Goal: Information Seeking & Learning: Learn about a topic

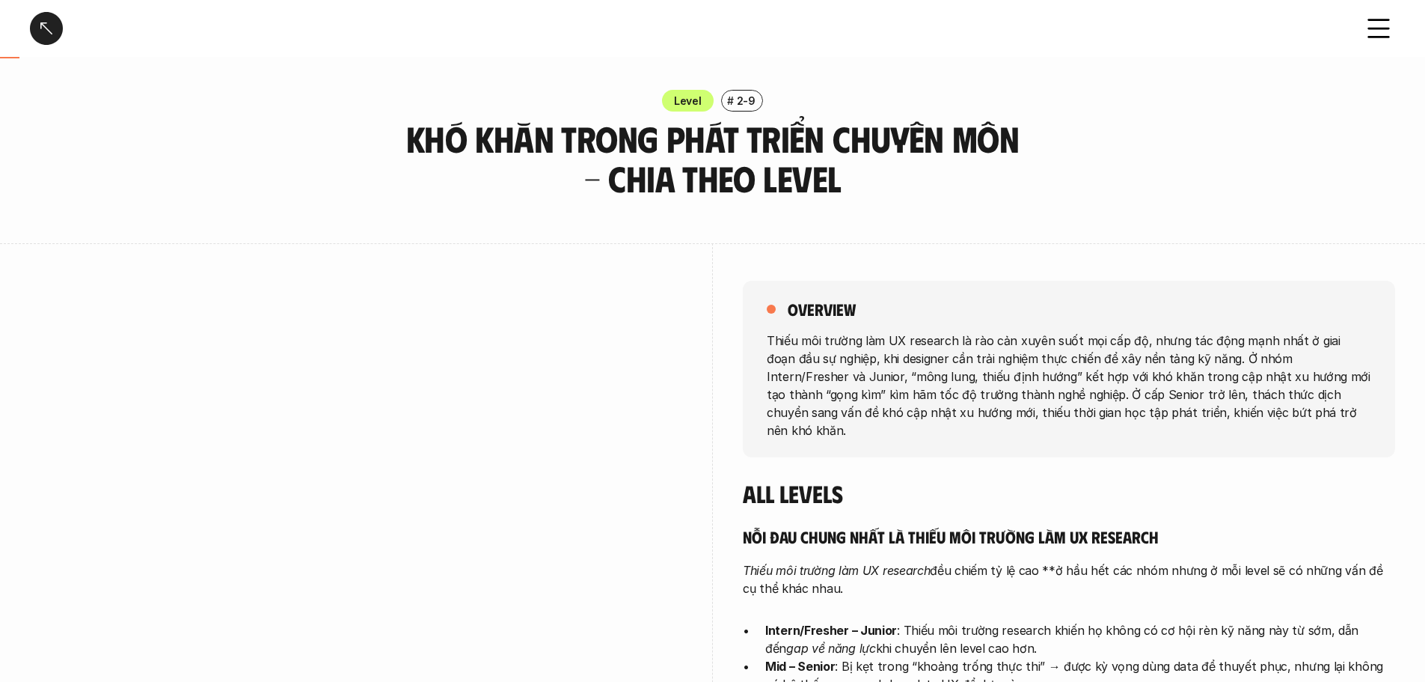
click at [49, 32] on div at bounding box center [46, 28] width 33 height 33
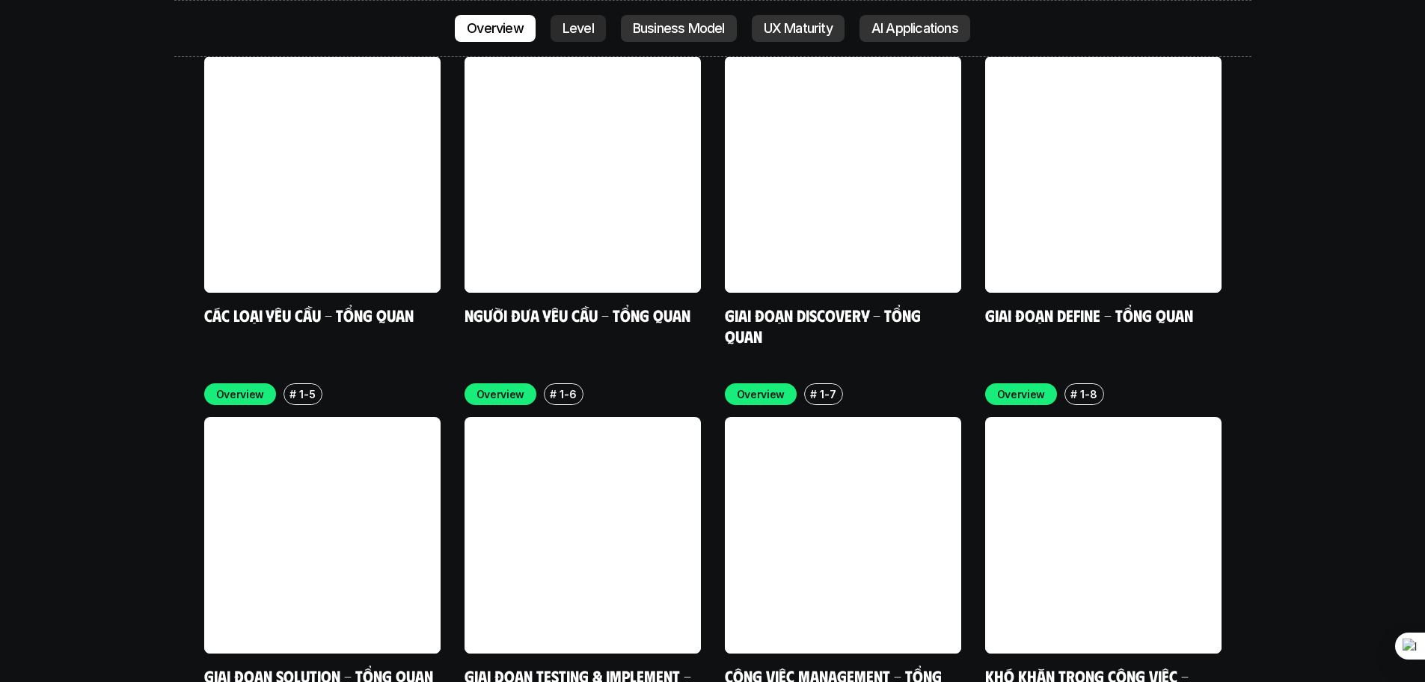
scroll to position [4284, 0]
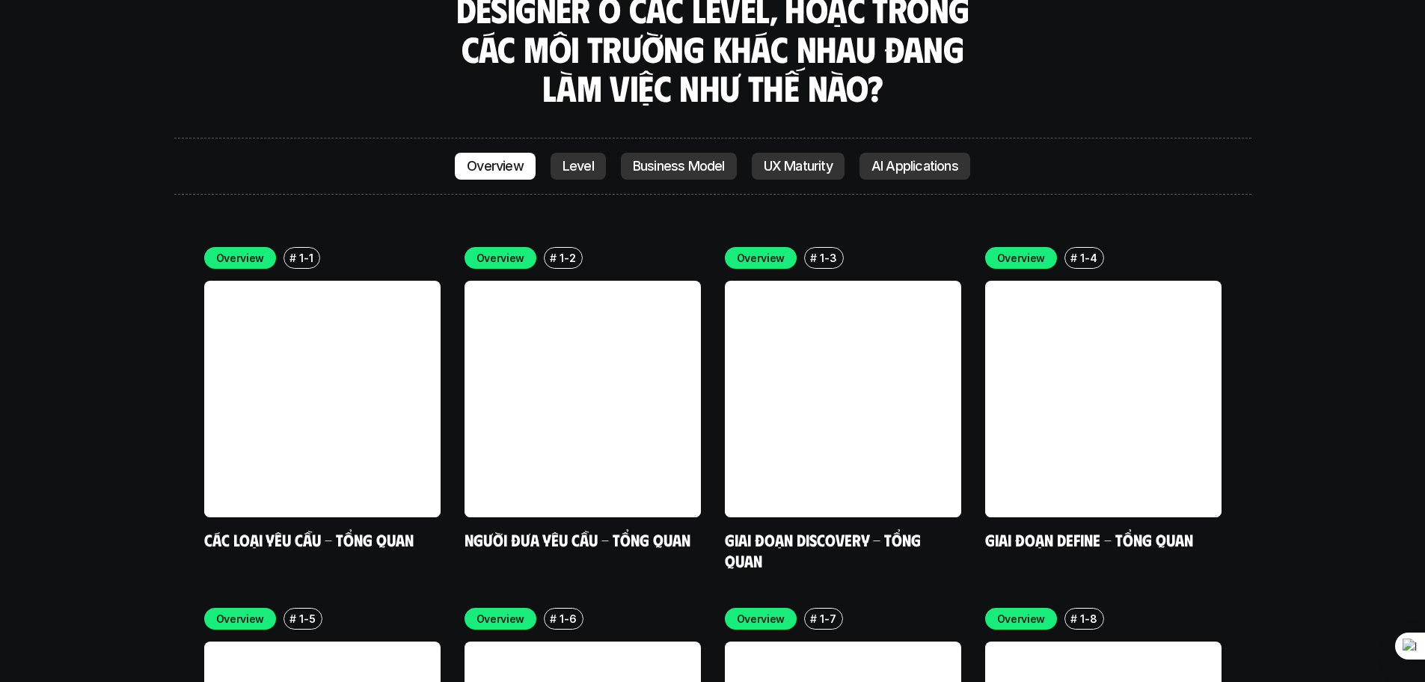
click at [572, 159] on p "Level" at bounding box center [578, 166] width 31 height 15
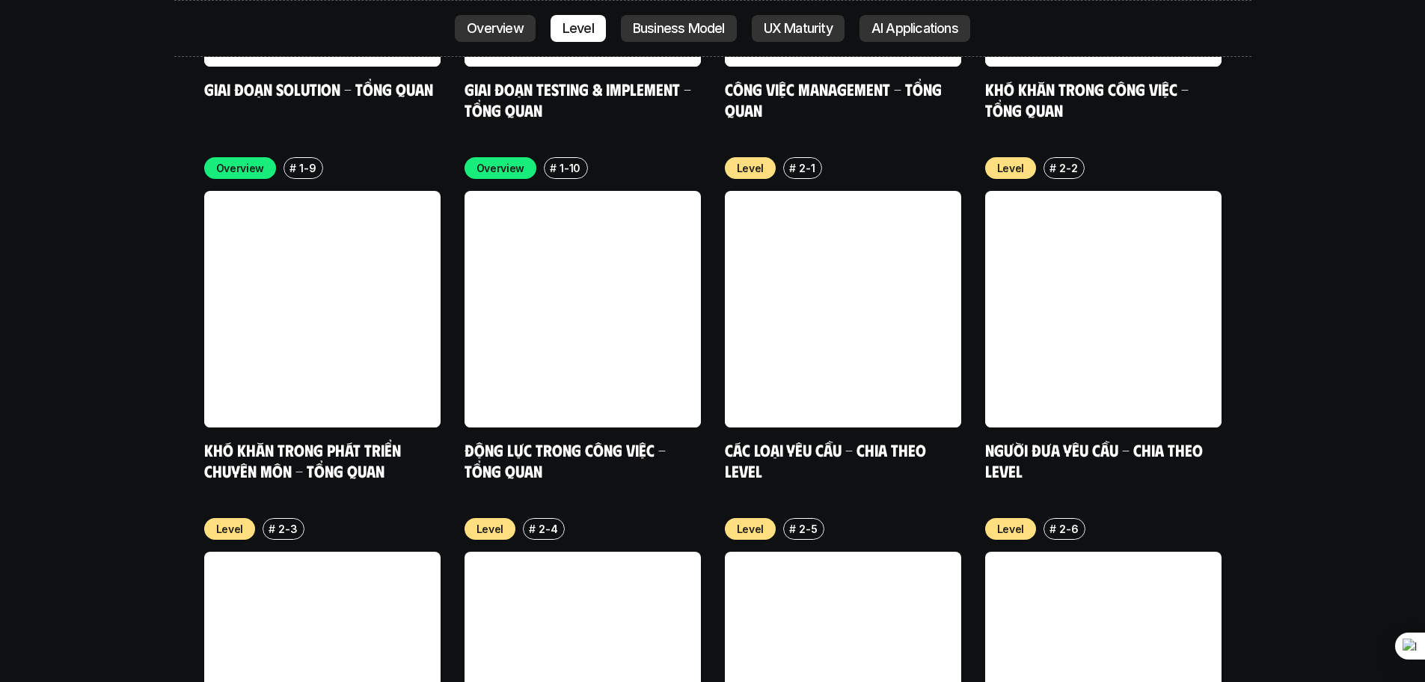
click at [888, 21] on p "AI Applications" at bounding box center [915, 28] width 87 height 15
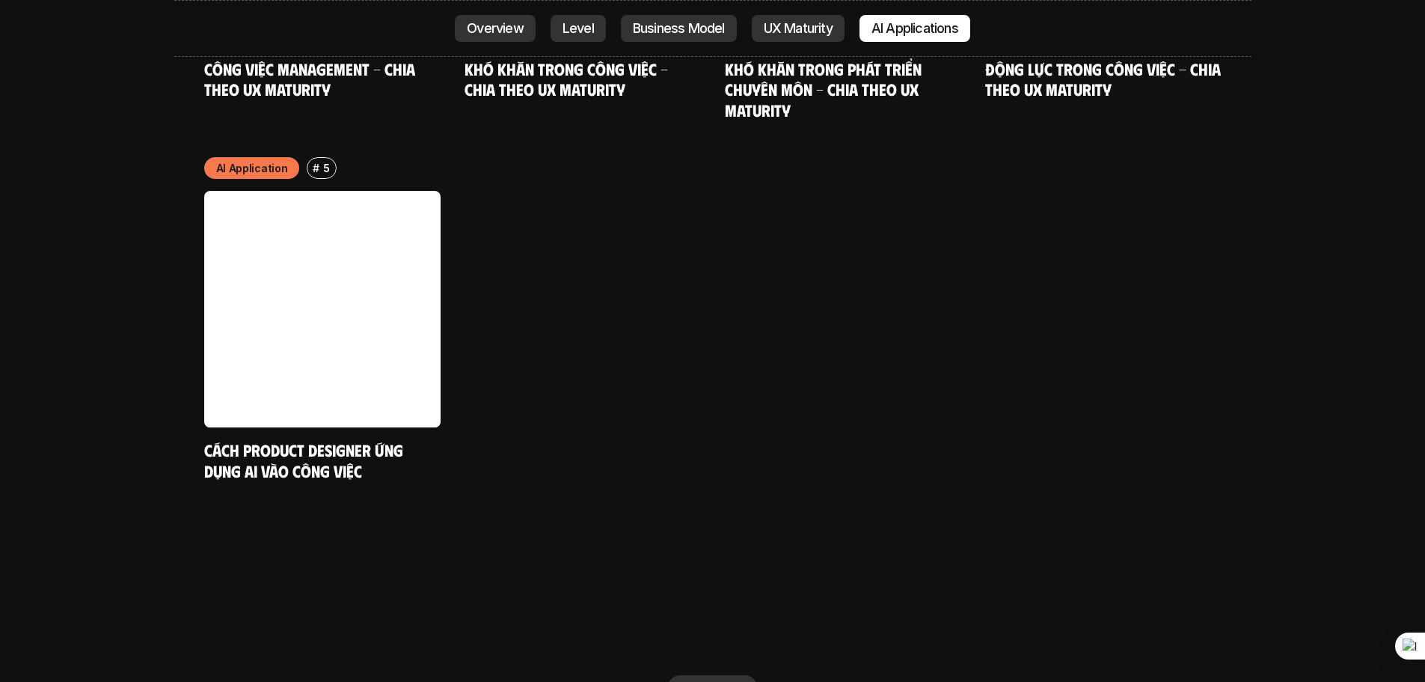
click at [782, 31] on p "UX Maturity" at bounding box center [798, 28] width 69 height 15
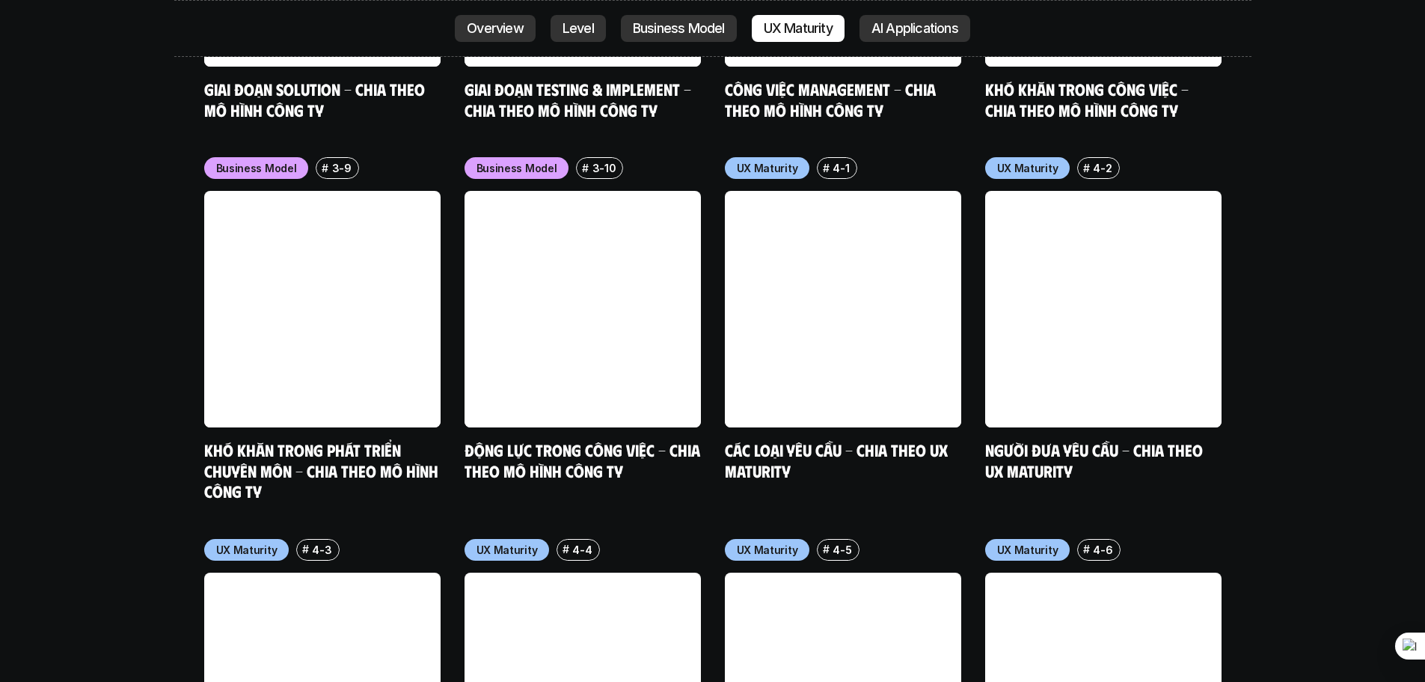
click at [497, 22] on p "Overview" at bounding box center [495, 28] width 57 height 15
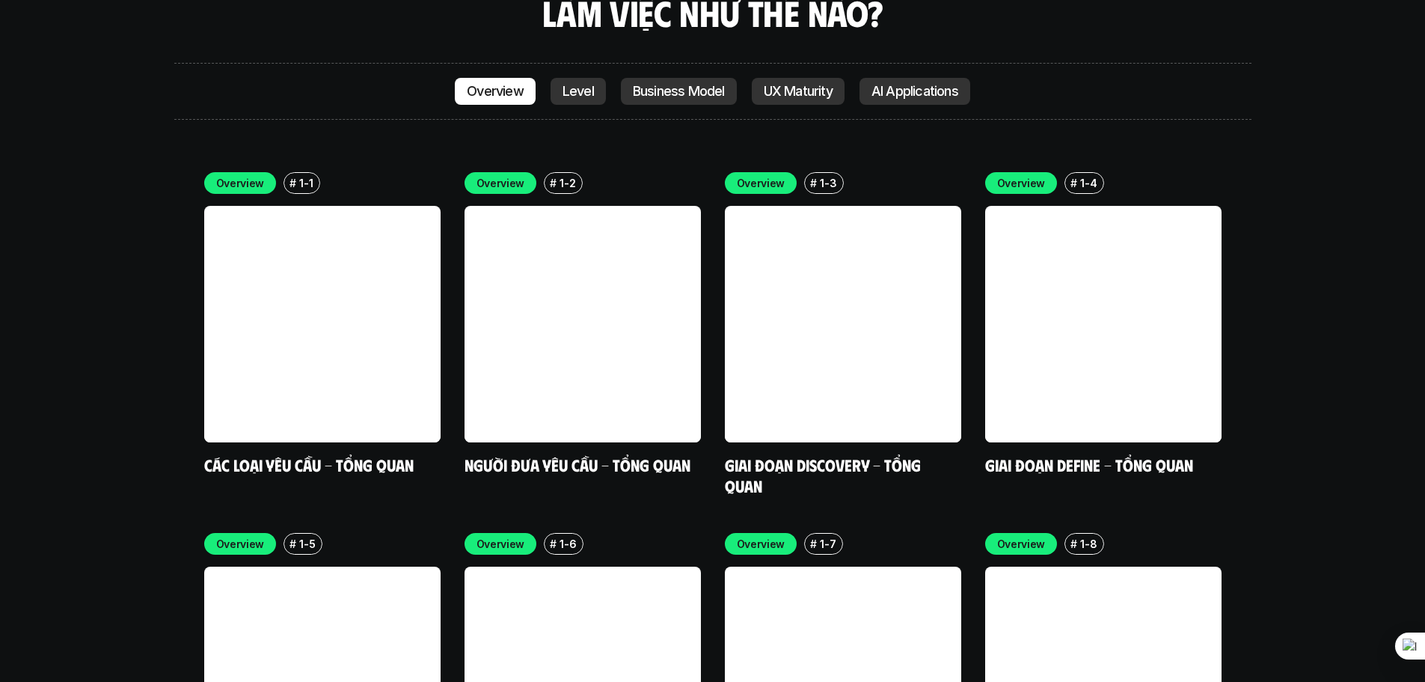
click at [563, 84] on p "Level" at bounding box center [578, 91] width 31 height 15
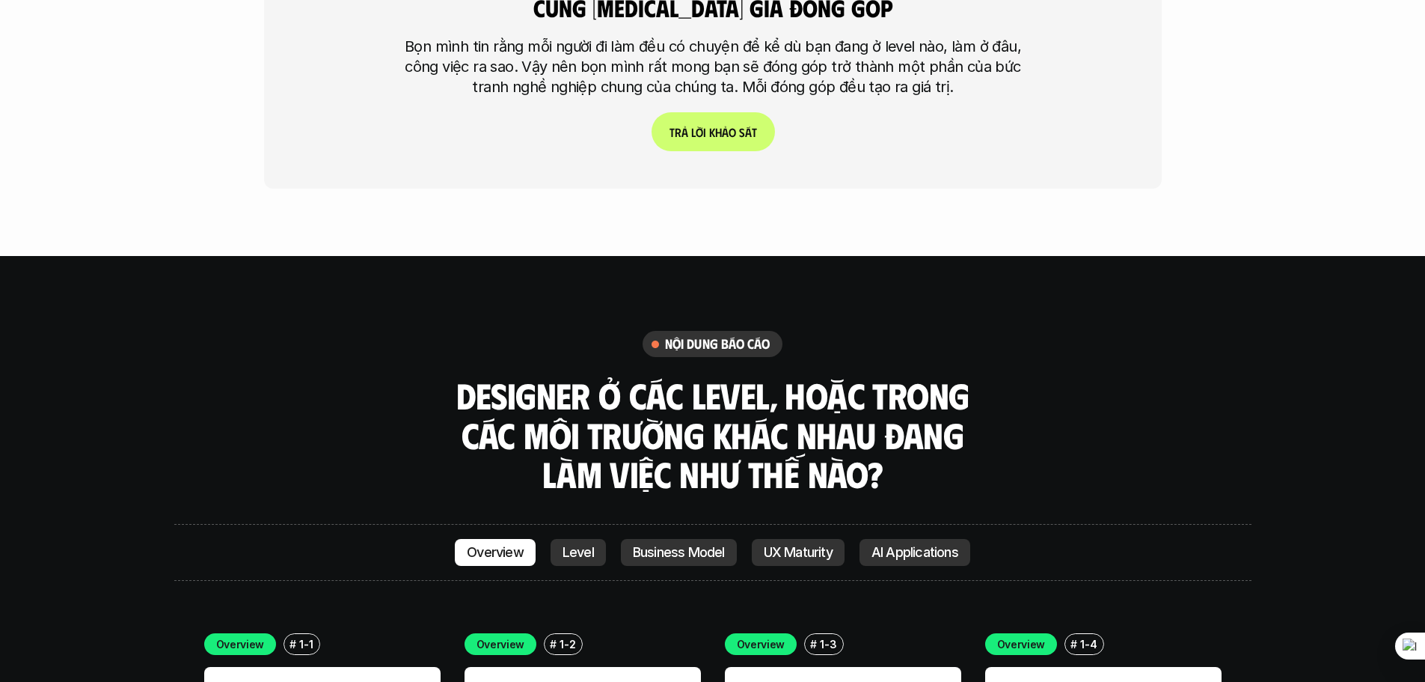
scroll to position [4048, 0]
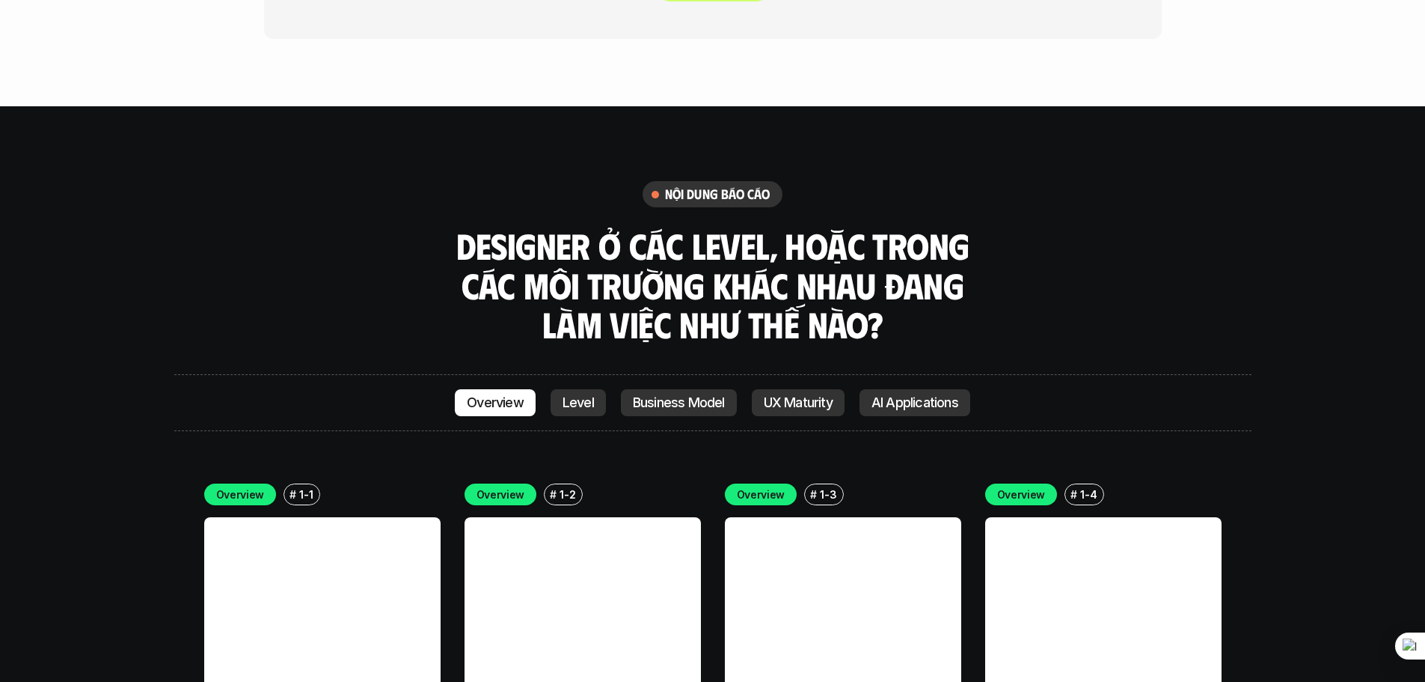
click at [589, 395] on p "Level" at bounding box center [578, 402] width 31 height 15
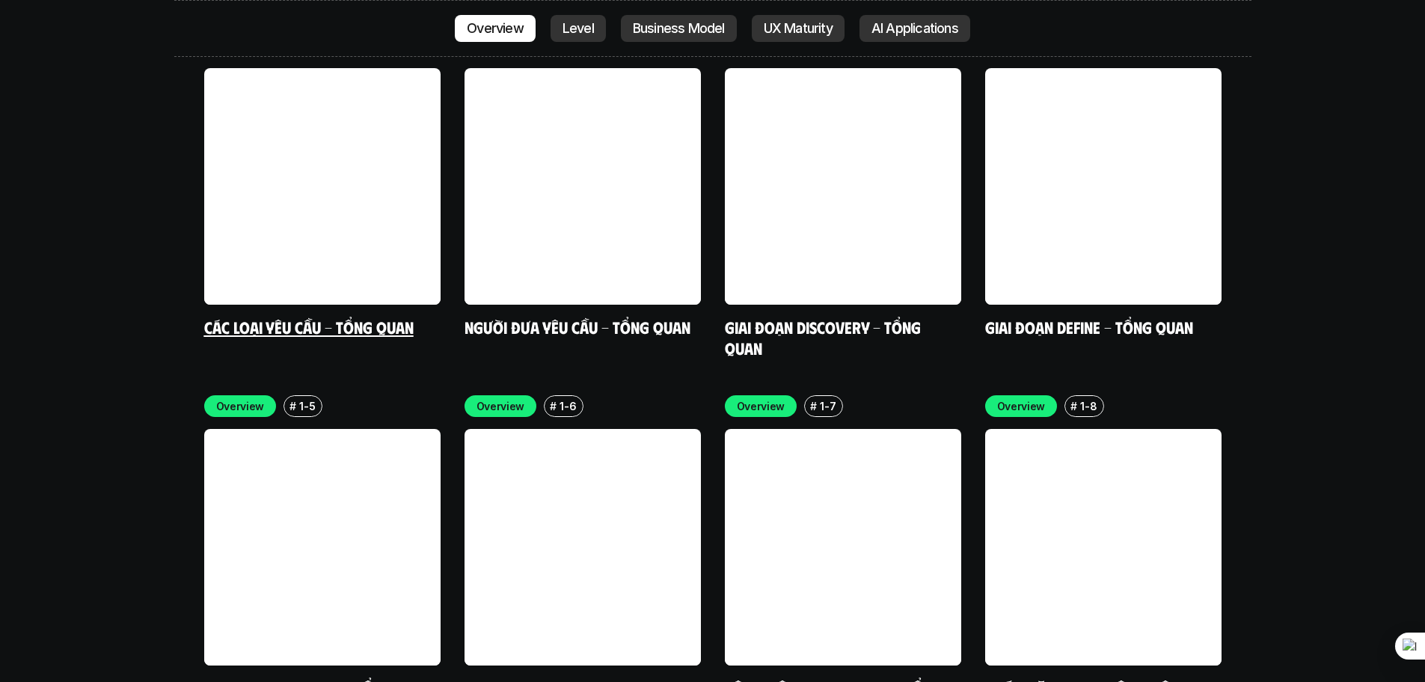
scroll to position [4197, 0]
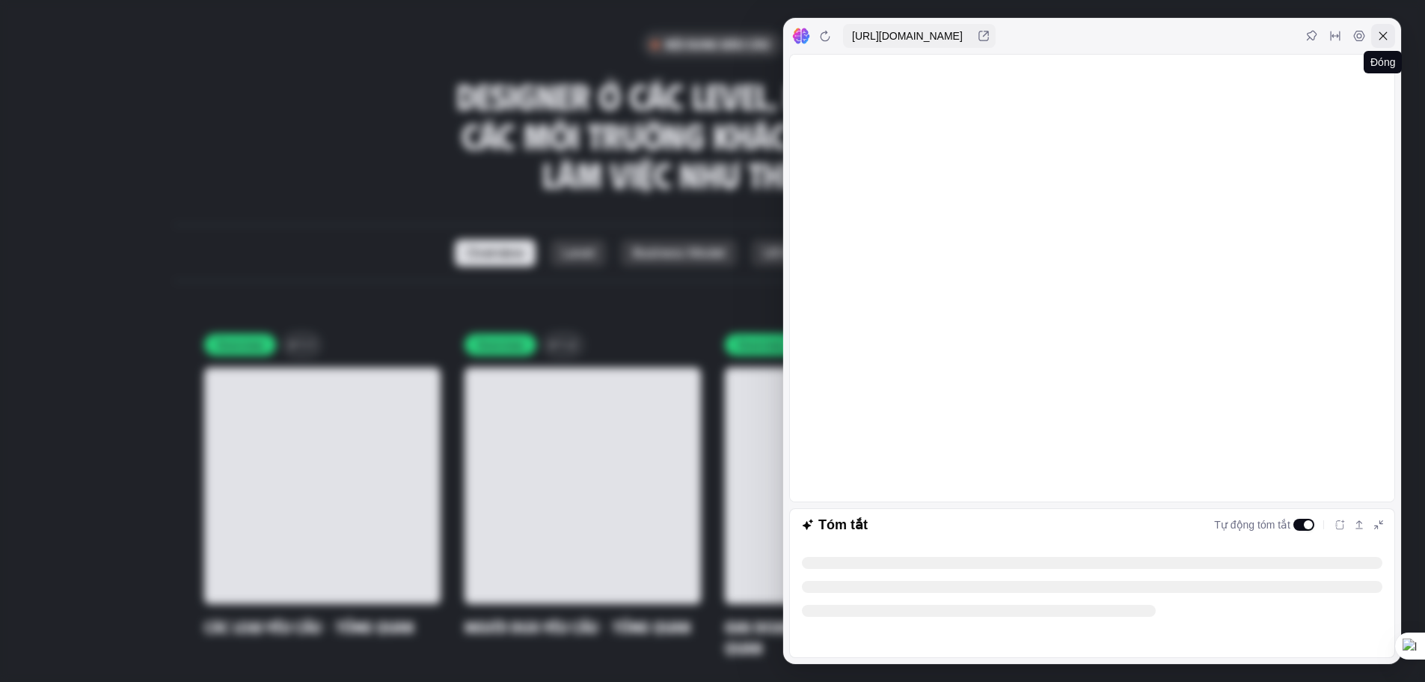
click at [1386, 33] on icon at bounding box center [1383, 36] width 12 height 12
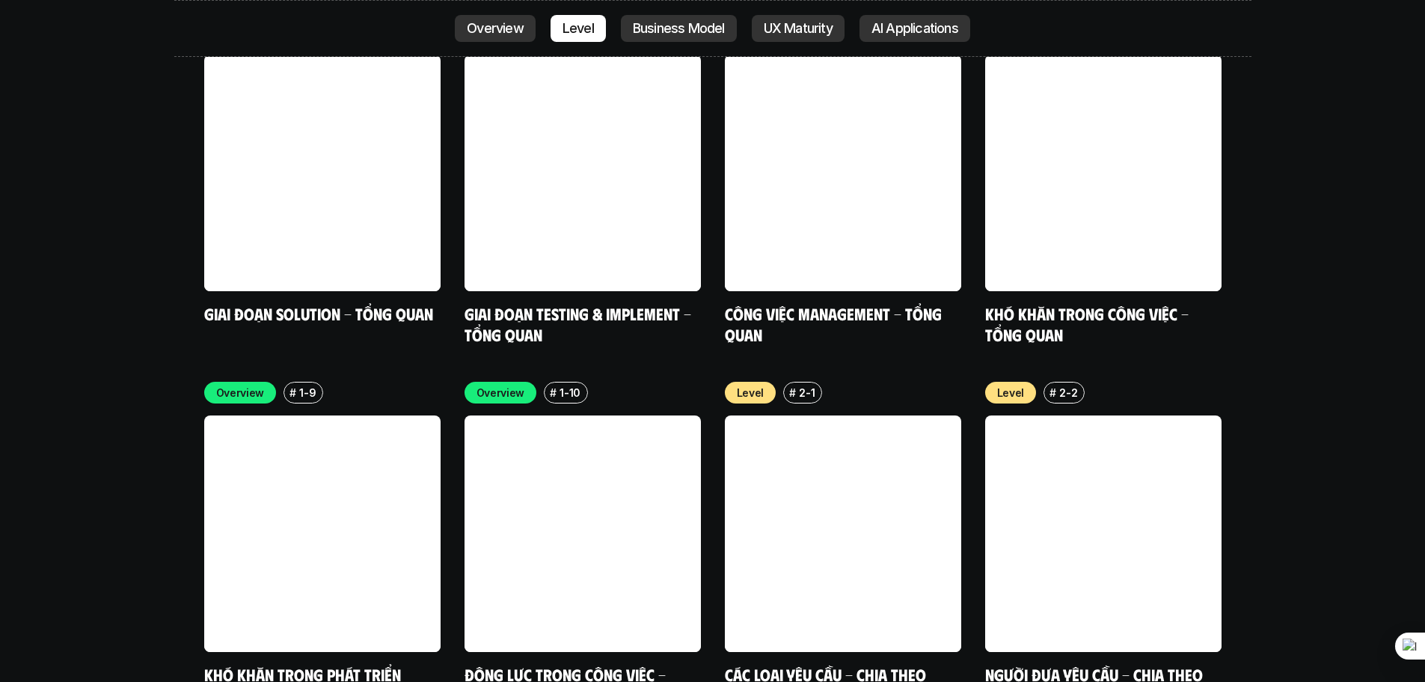
scroll to position [5170, 0]
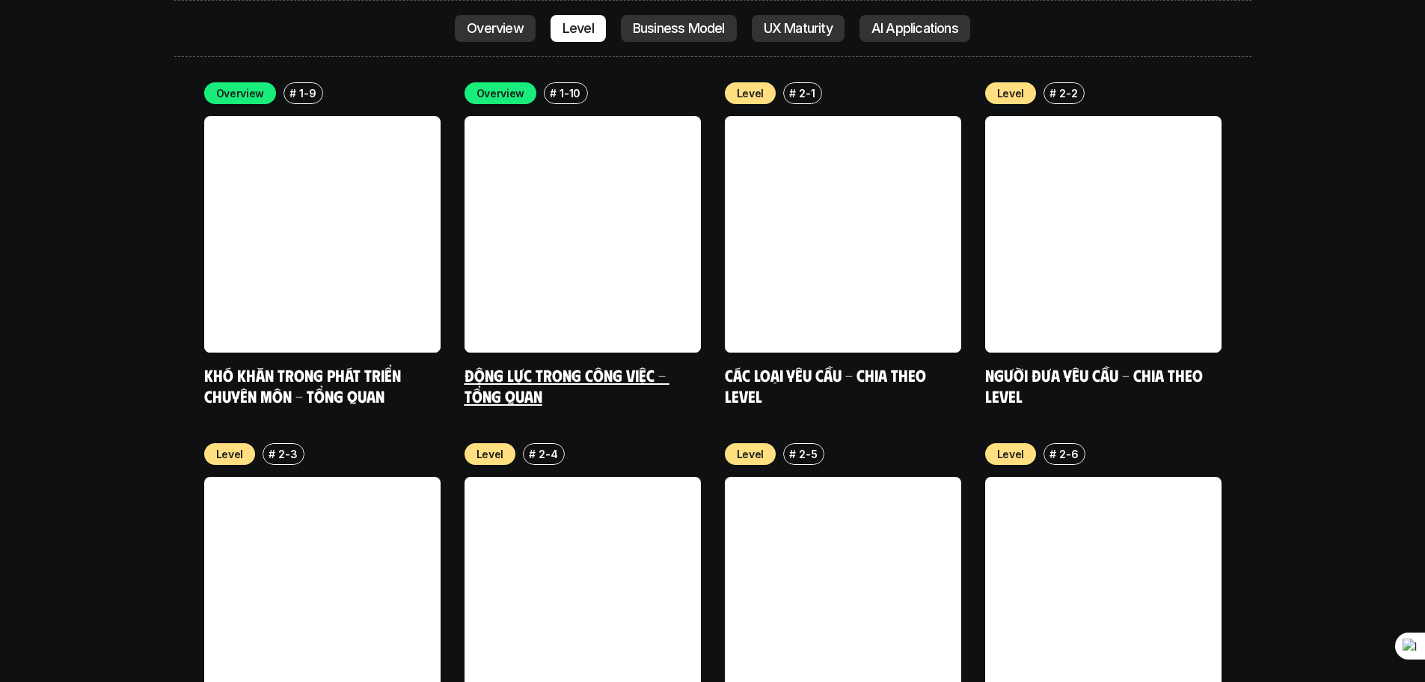
click at [593, 116] on link at bounding box center [583, 234] width 236 height 236
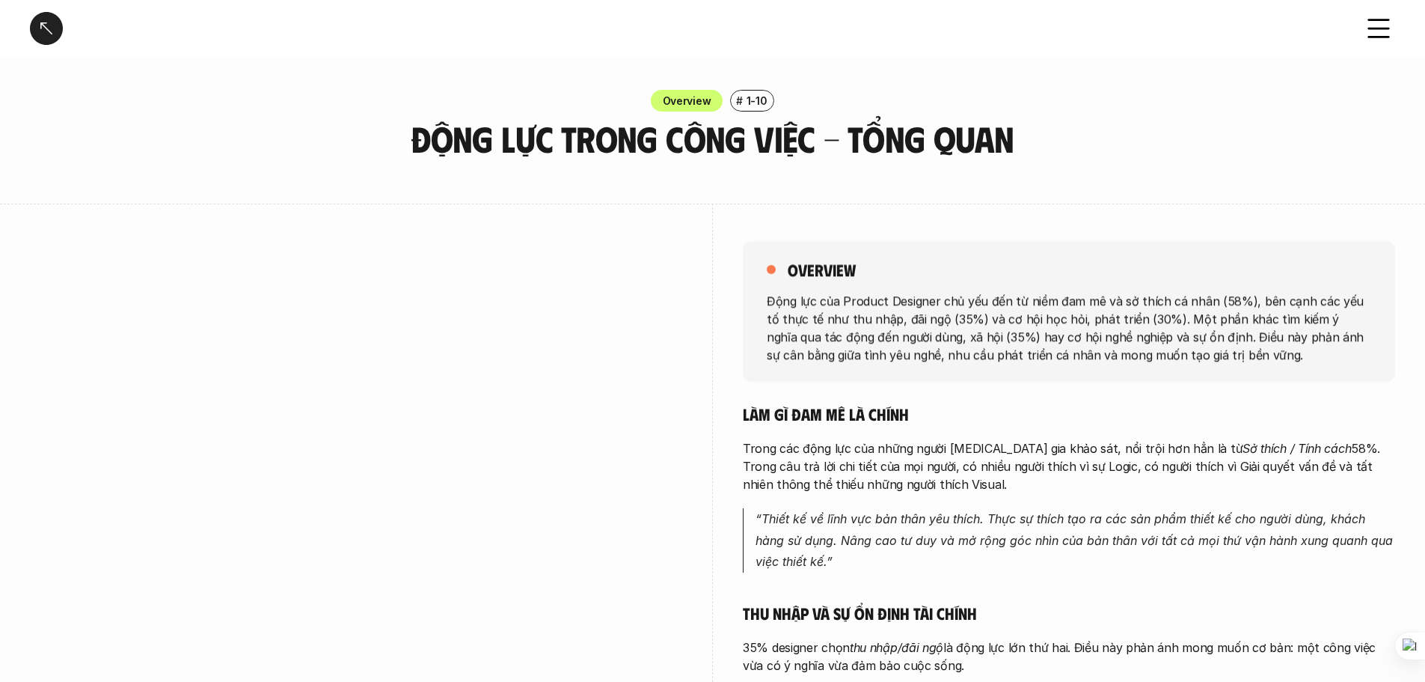
click at [55, 25] on div at bounding box center [46, 28] width 33 height 33
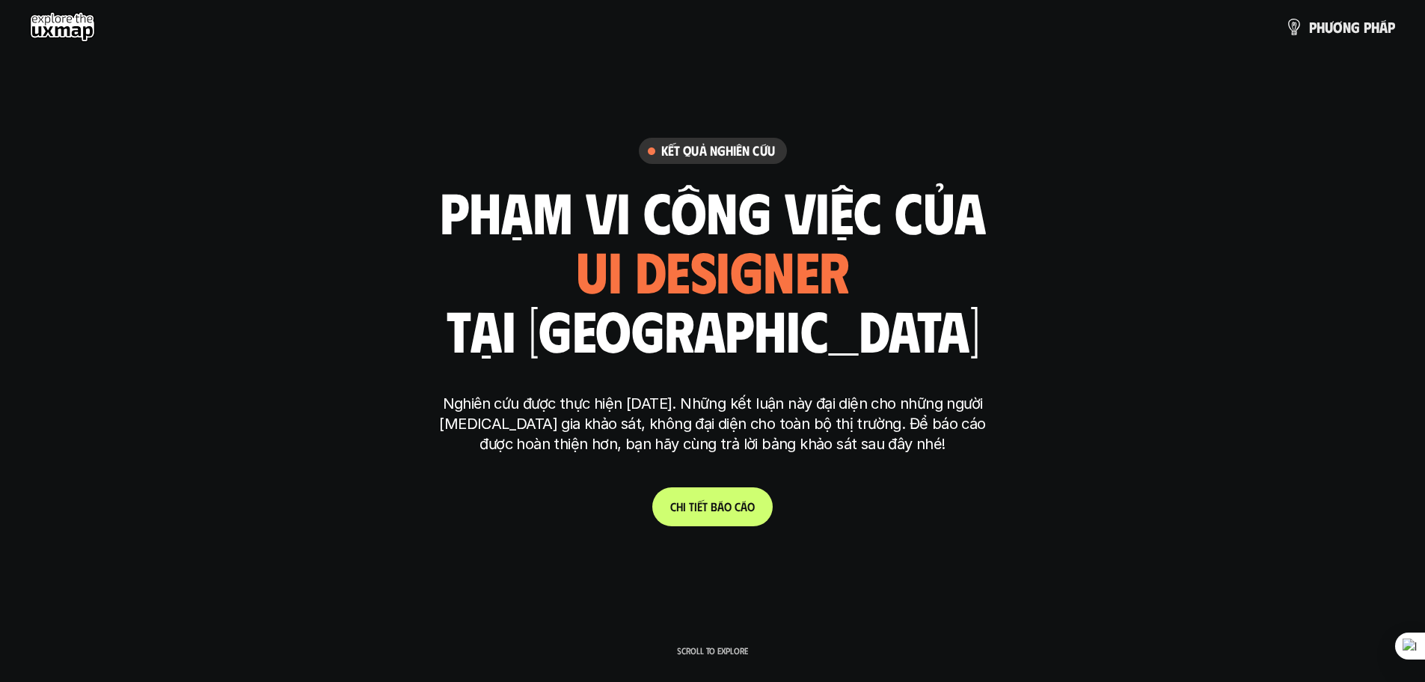
scroll to position [4359, 0]
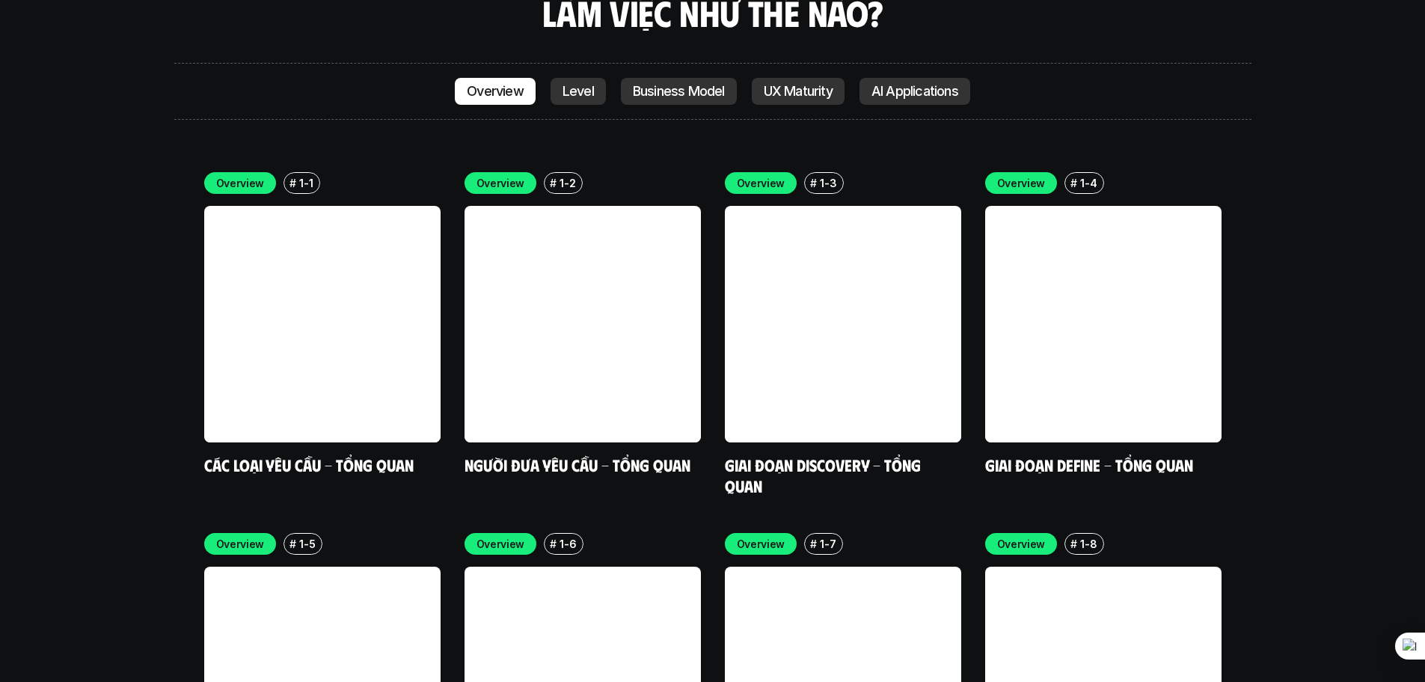
click at [688, 78] on link "Business Model" at bounding box center [679, 91] width 116 height 27
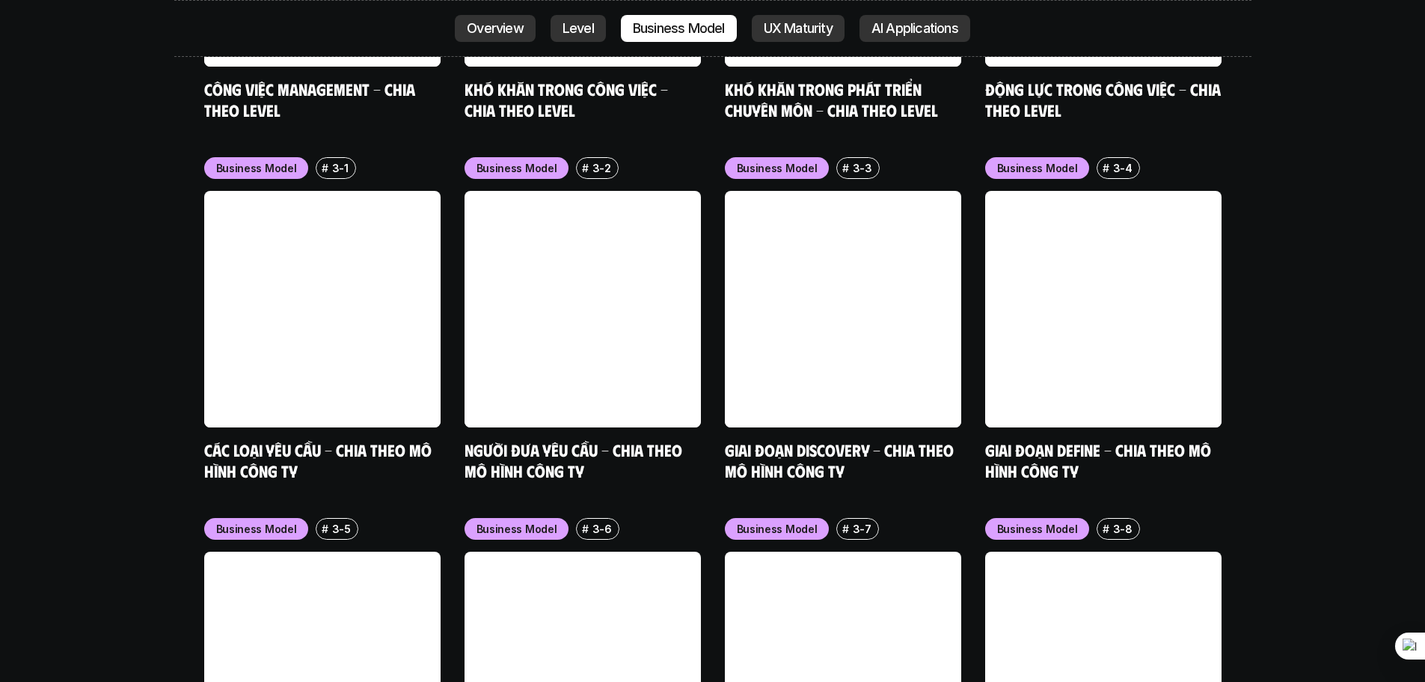
click at [493, 35] on p "Overview" at bounding box center [495, 28] width 57 height 15
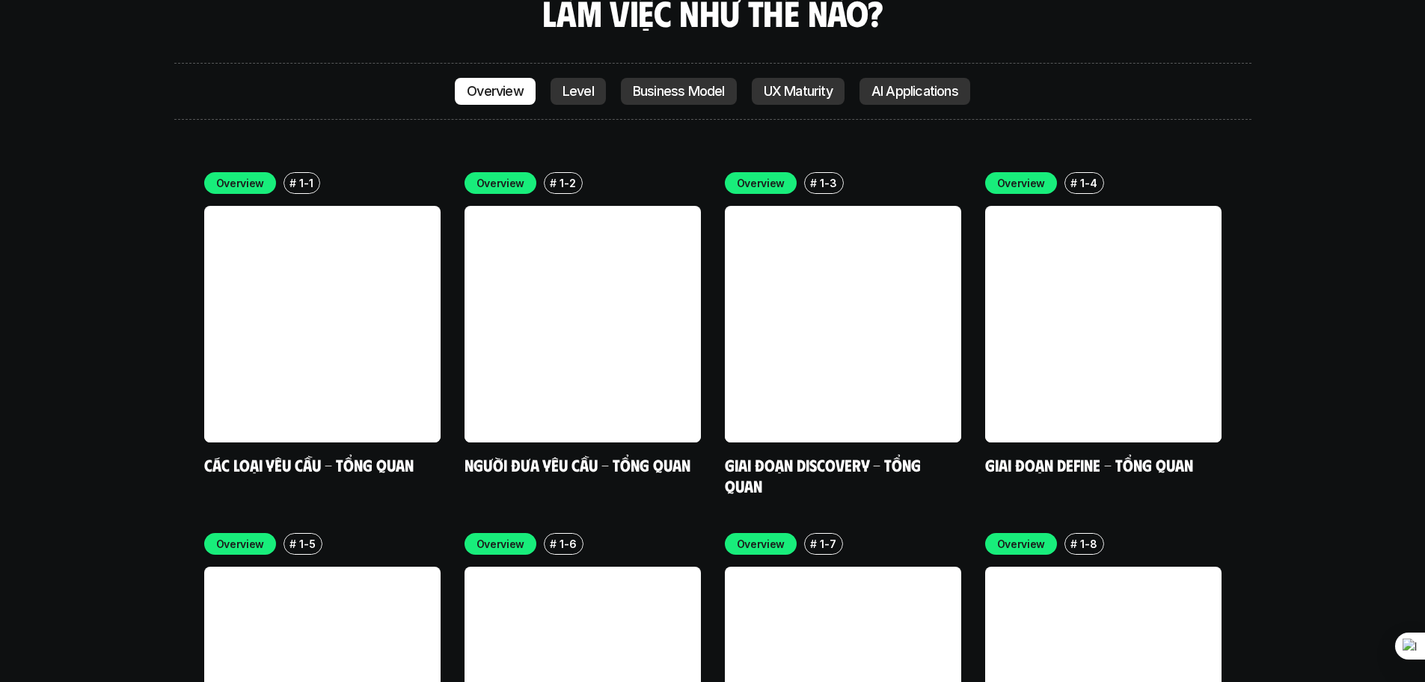
click at [583, 84] on p "Level" at bounding box center [578, 91] width 31 height 15
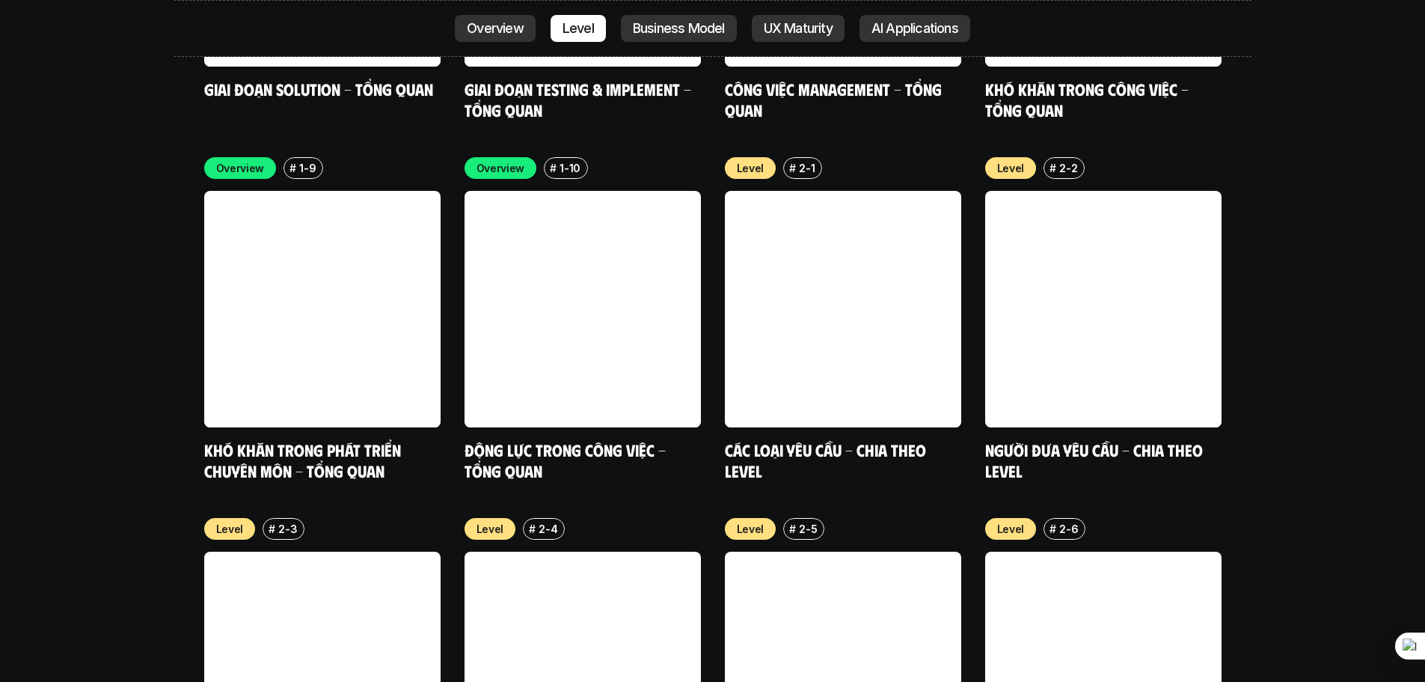
click at [683, 34] on p "Business Model" at bounding box center [679, 28] width 92 height 15
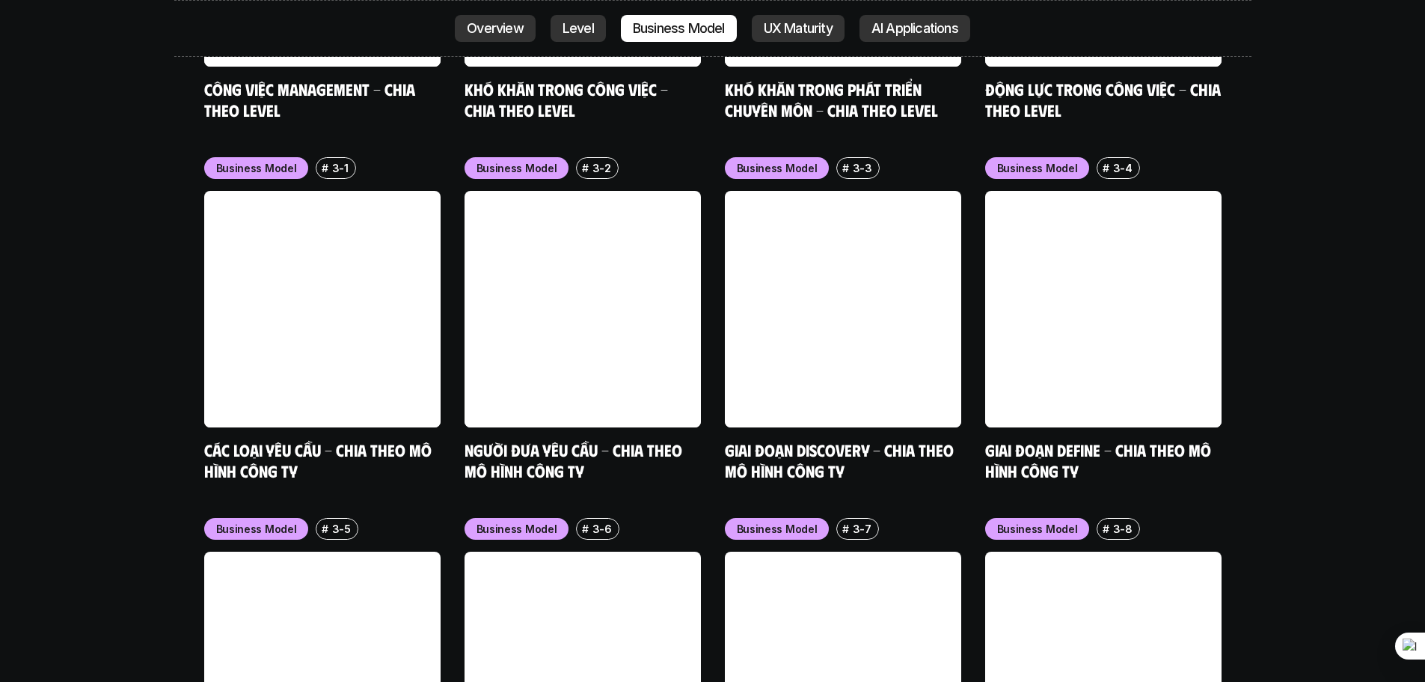
click at [821, 33] on p "UX Maturity" at bounding box center [798, 28] width 69 height 15
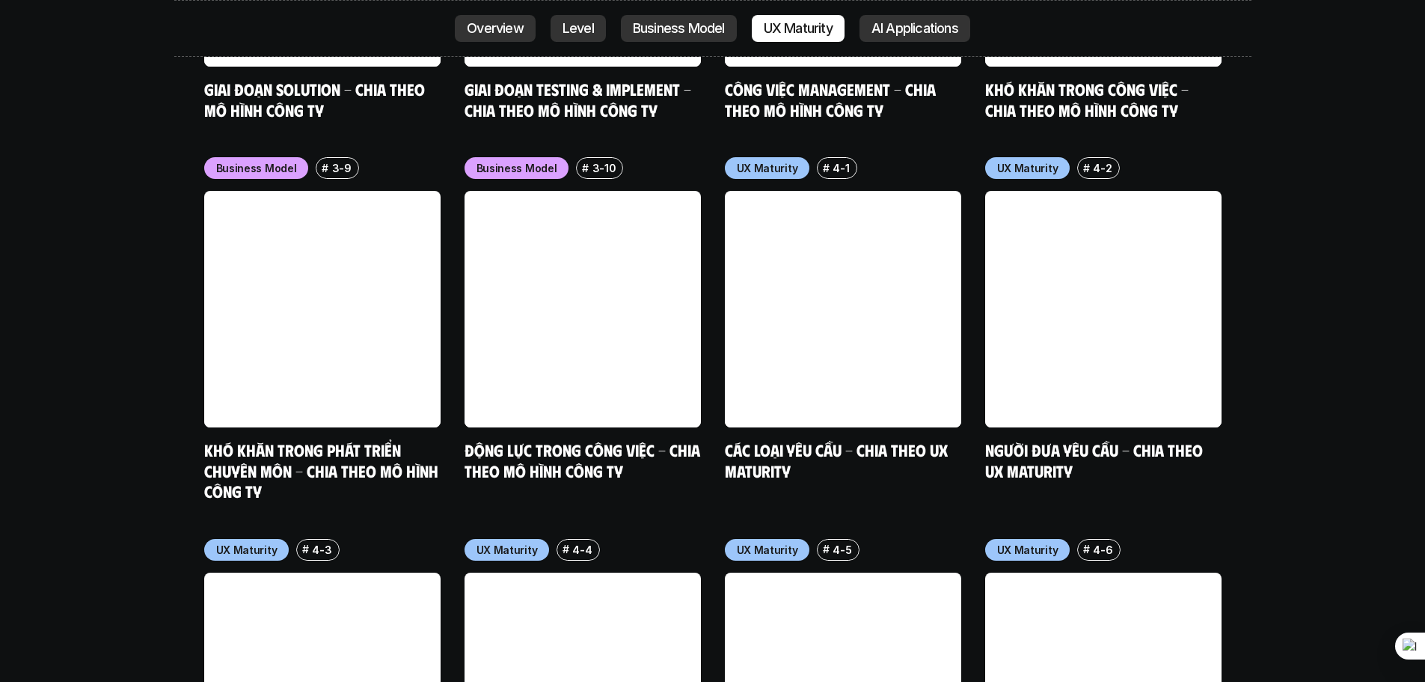
click at [899, 31] on p "AI Applications" at bounding box center [915, 28] width 87 height 15
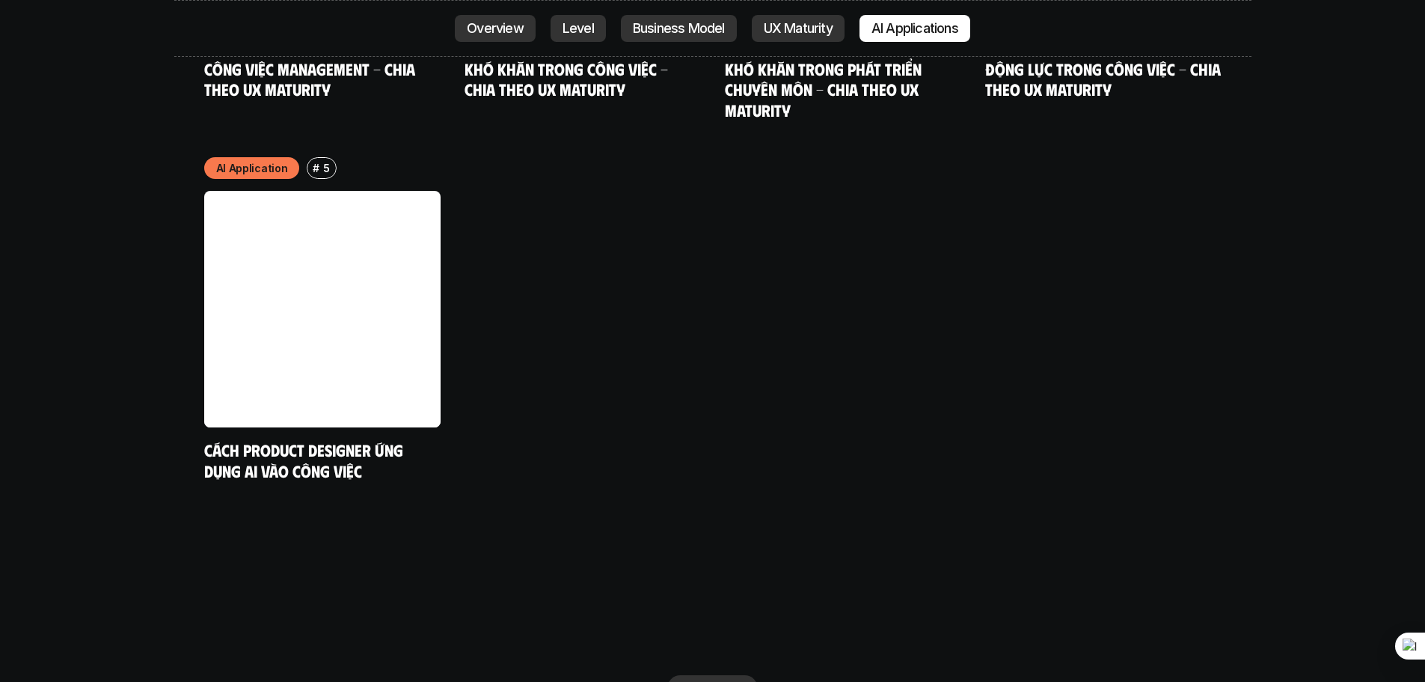
click at [577, 30] on p "Level" at bounding box center [578, 28] width 31 height 15
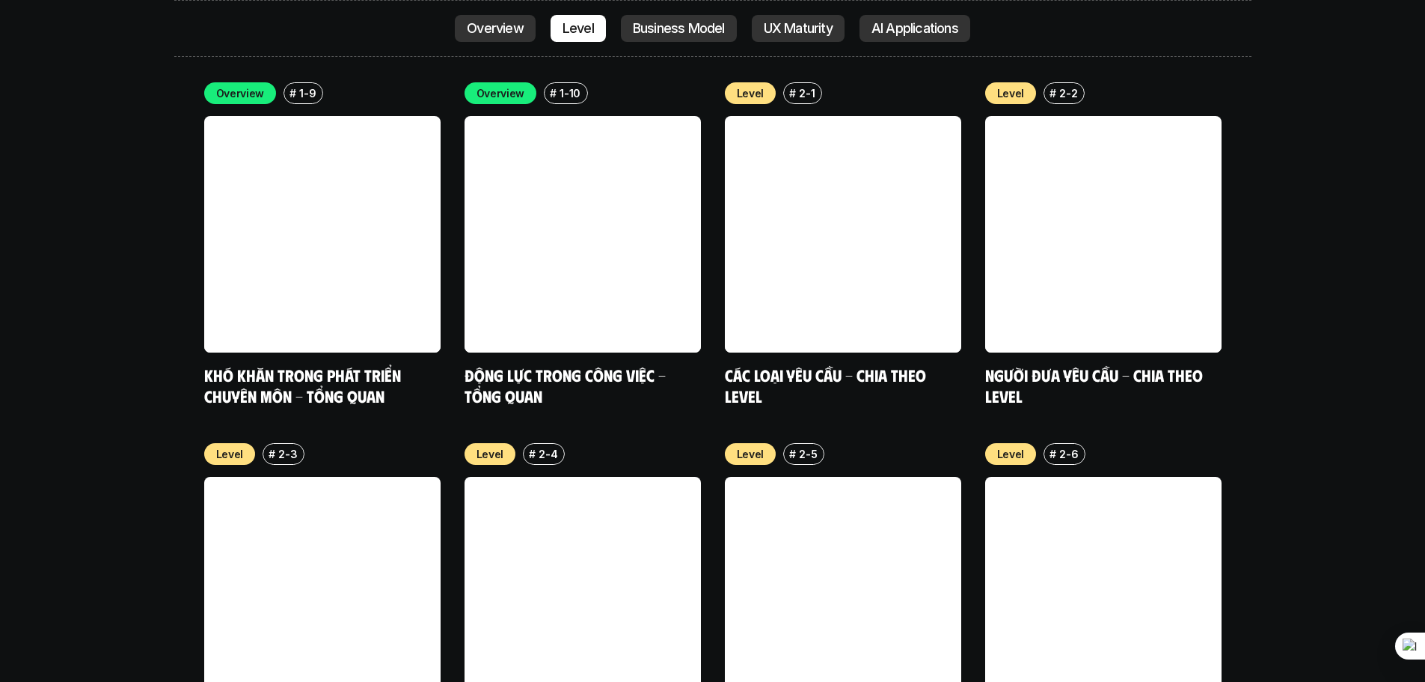
scroll to position [5245, 0]
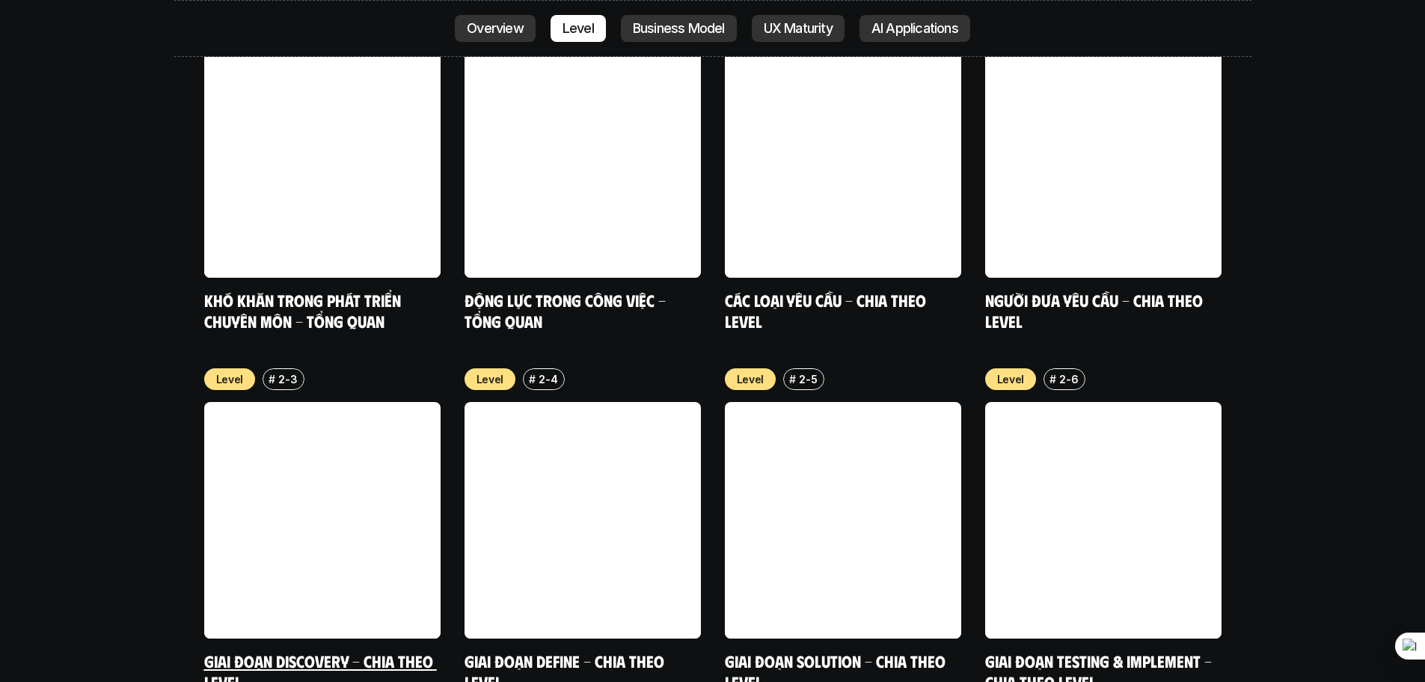
click at [367, 650] on link "Giai đoạn Discovery - Chia theo Level" at bounding box center [320, 670] width 233 height 41
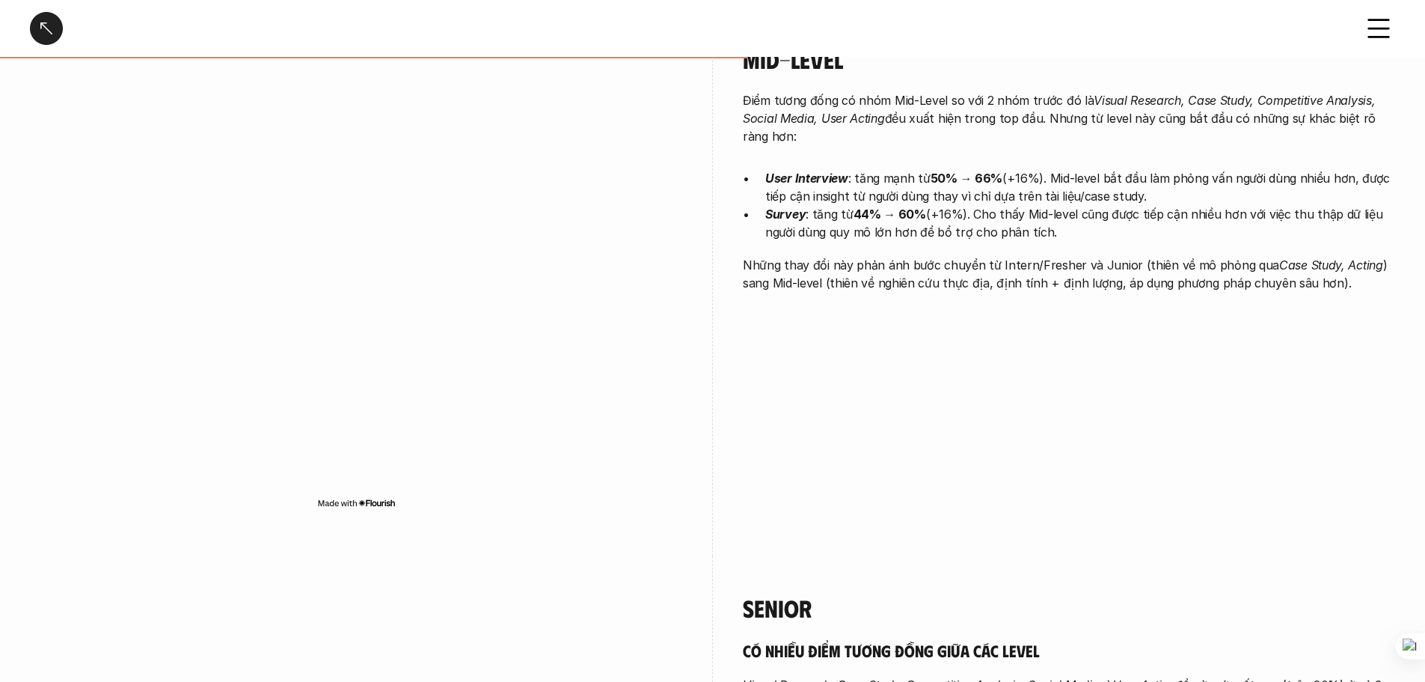
scroll to position [2693, 0]
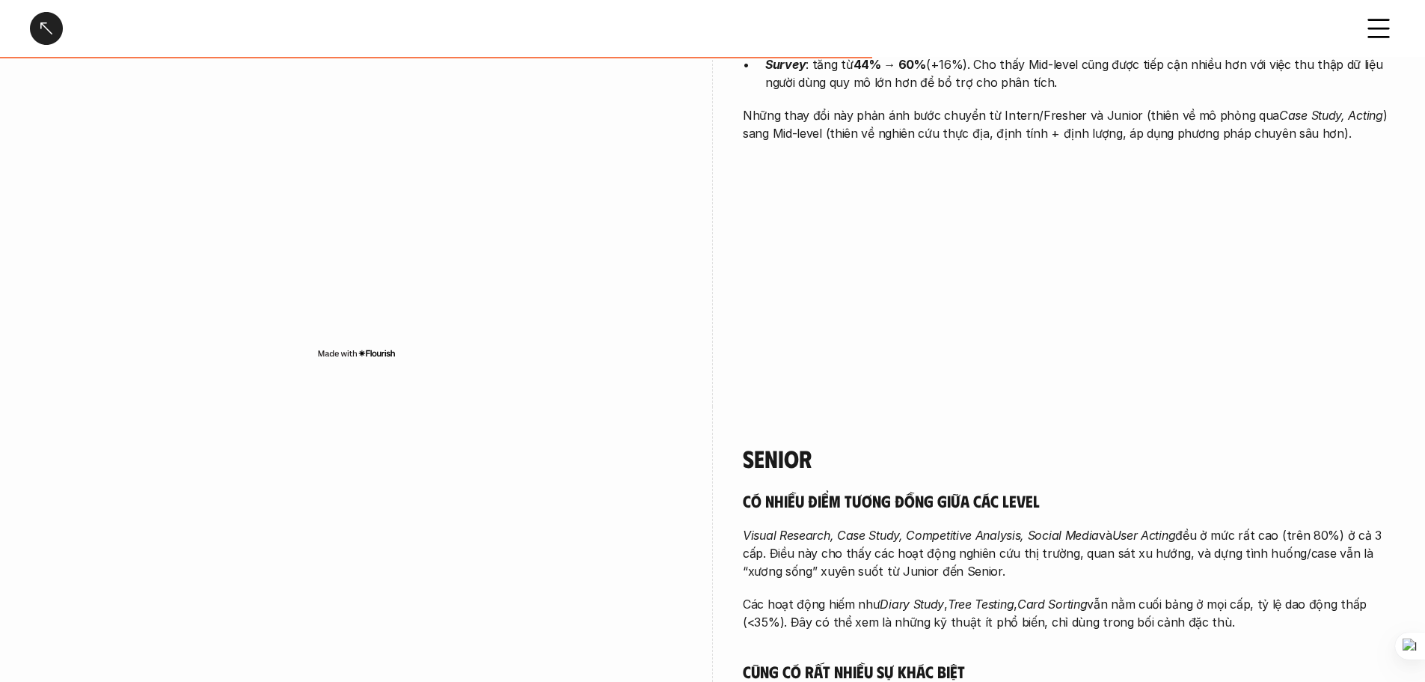
click at [50, 33] on div at bounding box center [46, 28] width 33 height 33
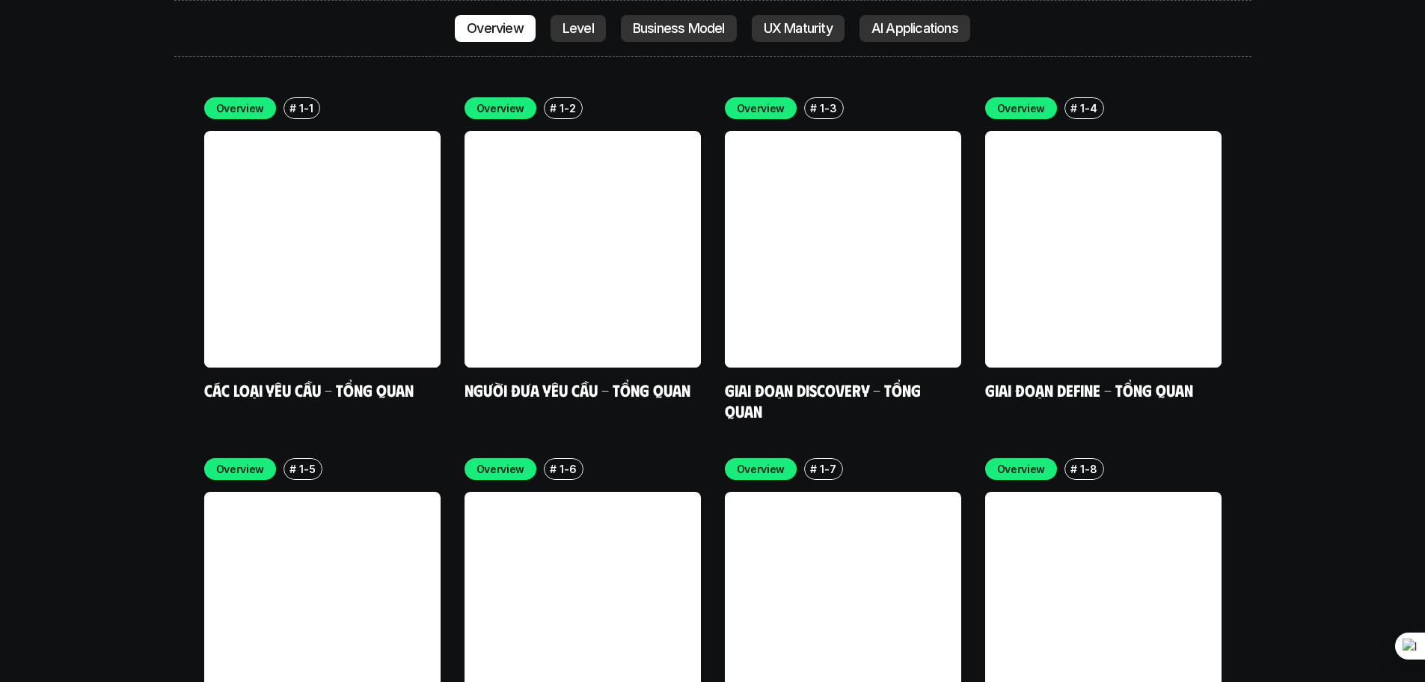
scroll to position [4209, 0]
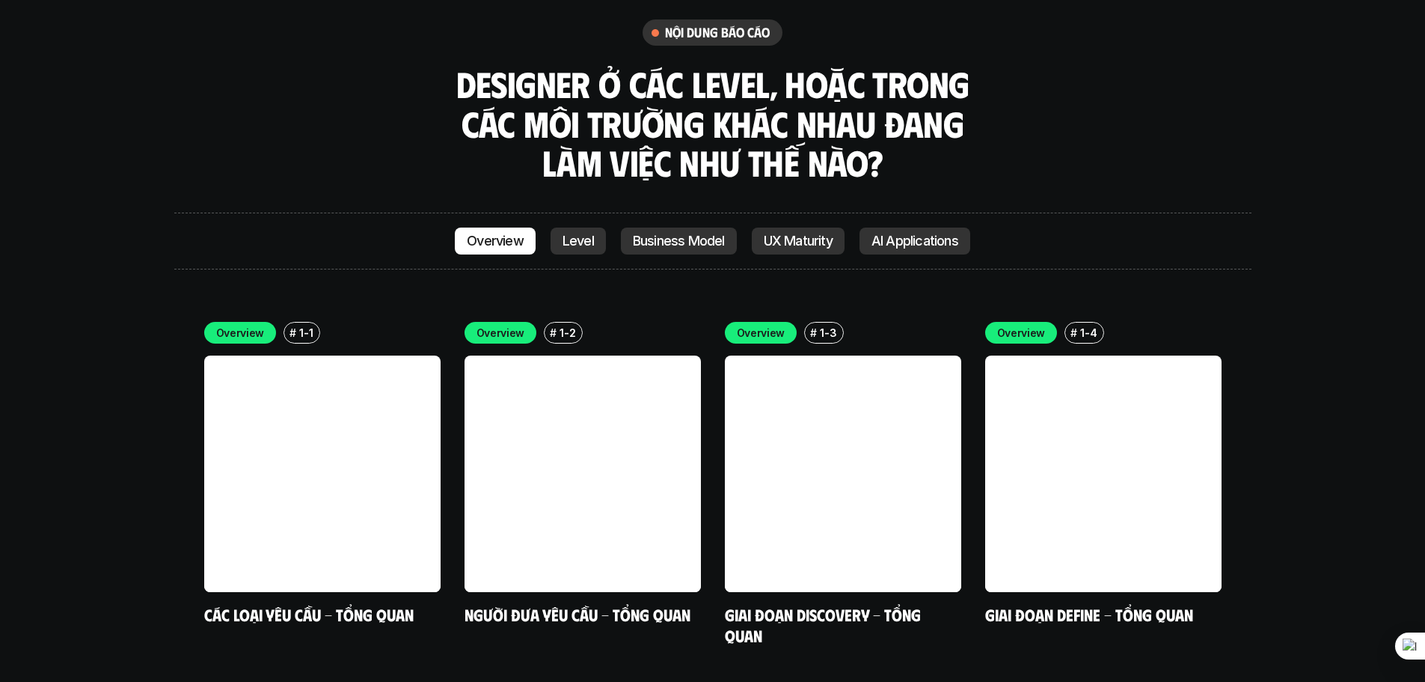
click at [566, 233] on p "Level" at bounding box center [578, 240] width 31 height 15
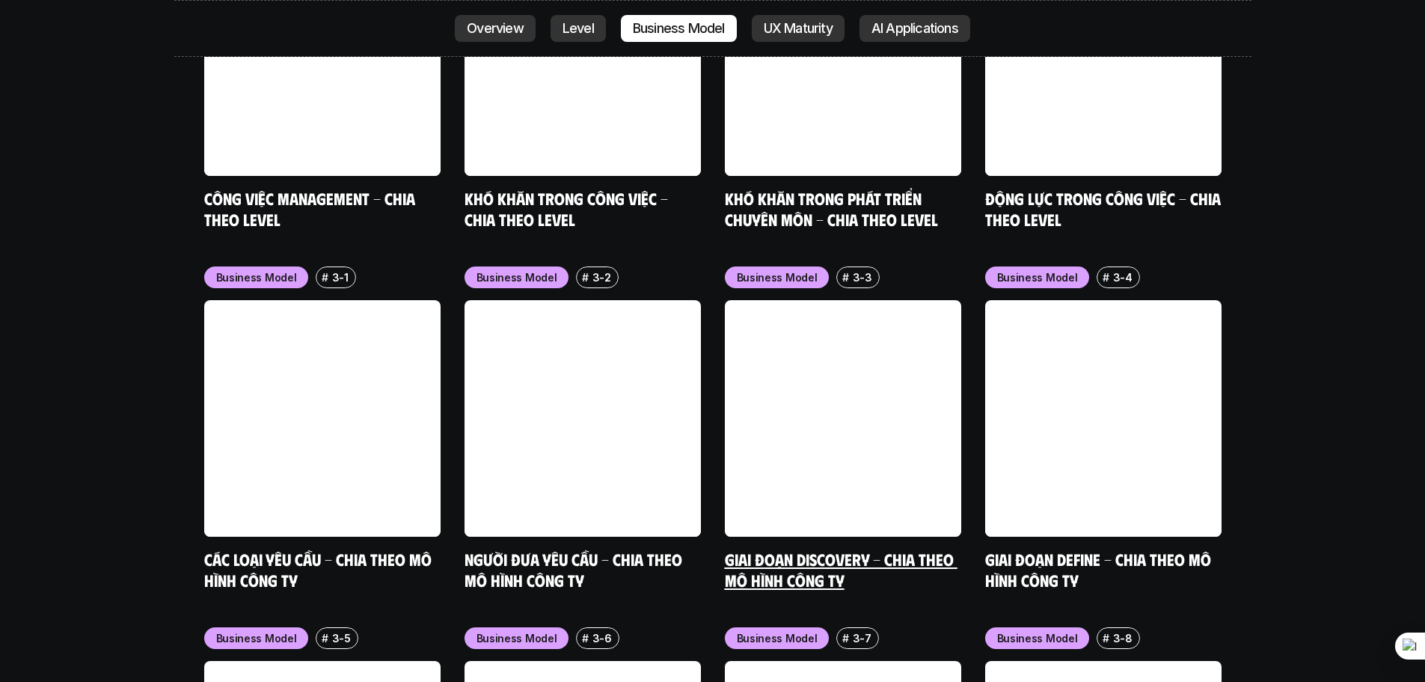
scroll to position [5993, 0]
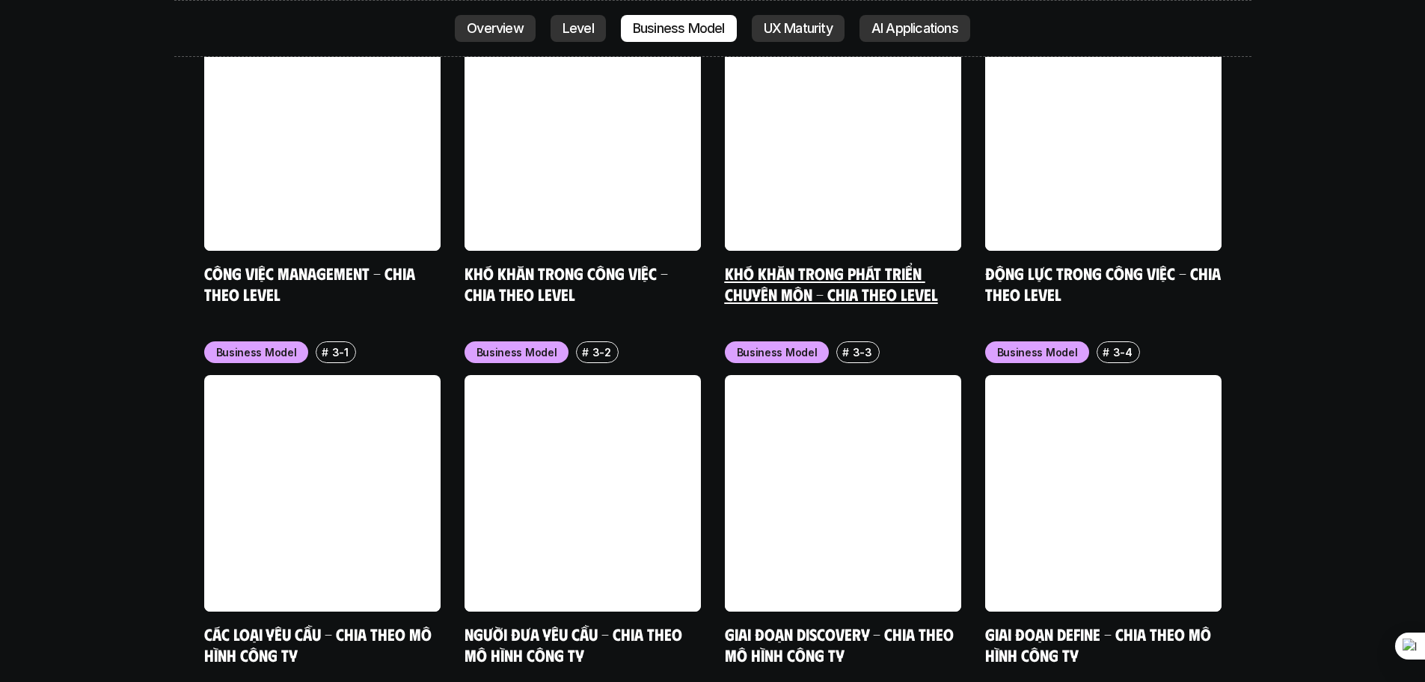
click at [838, 263] on link "Khó khăn trong phát triển chuyên môn - Chia theo level" at bounding box center [831, 283] width 213 height 41
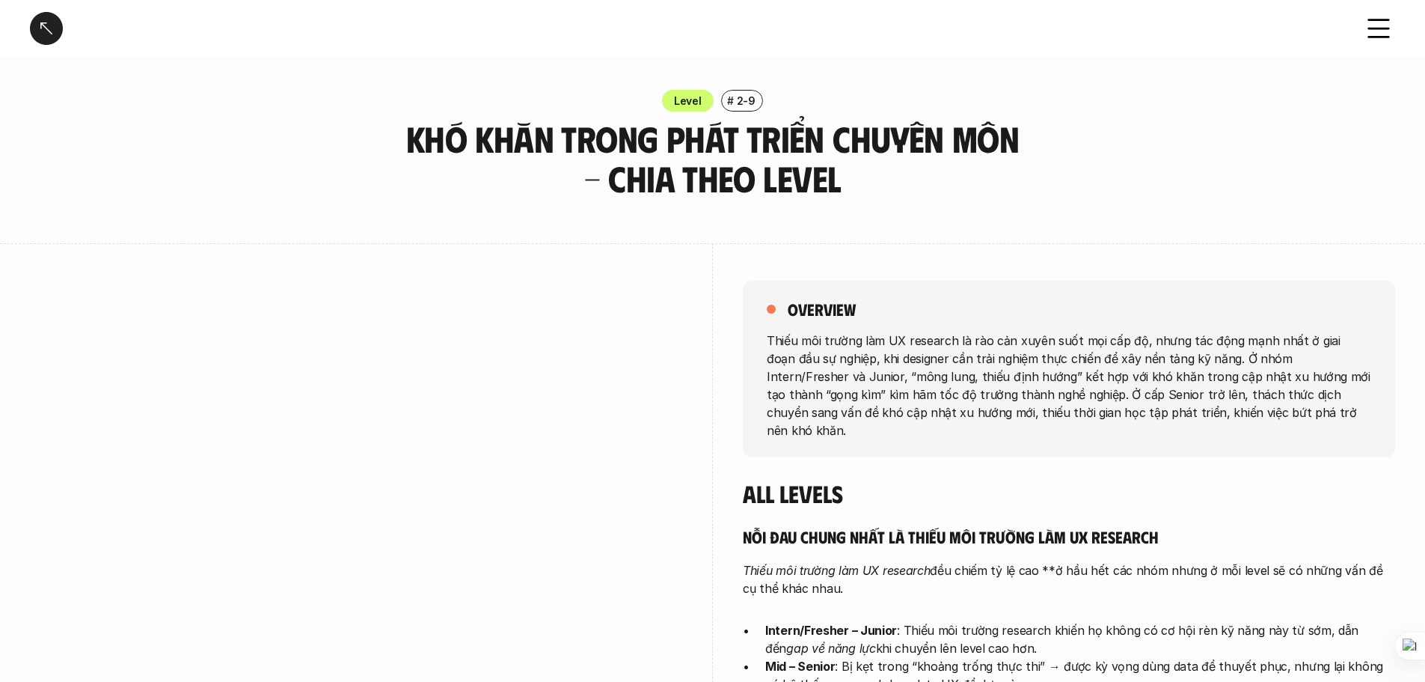
scroll to position [75, 0]
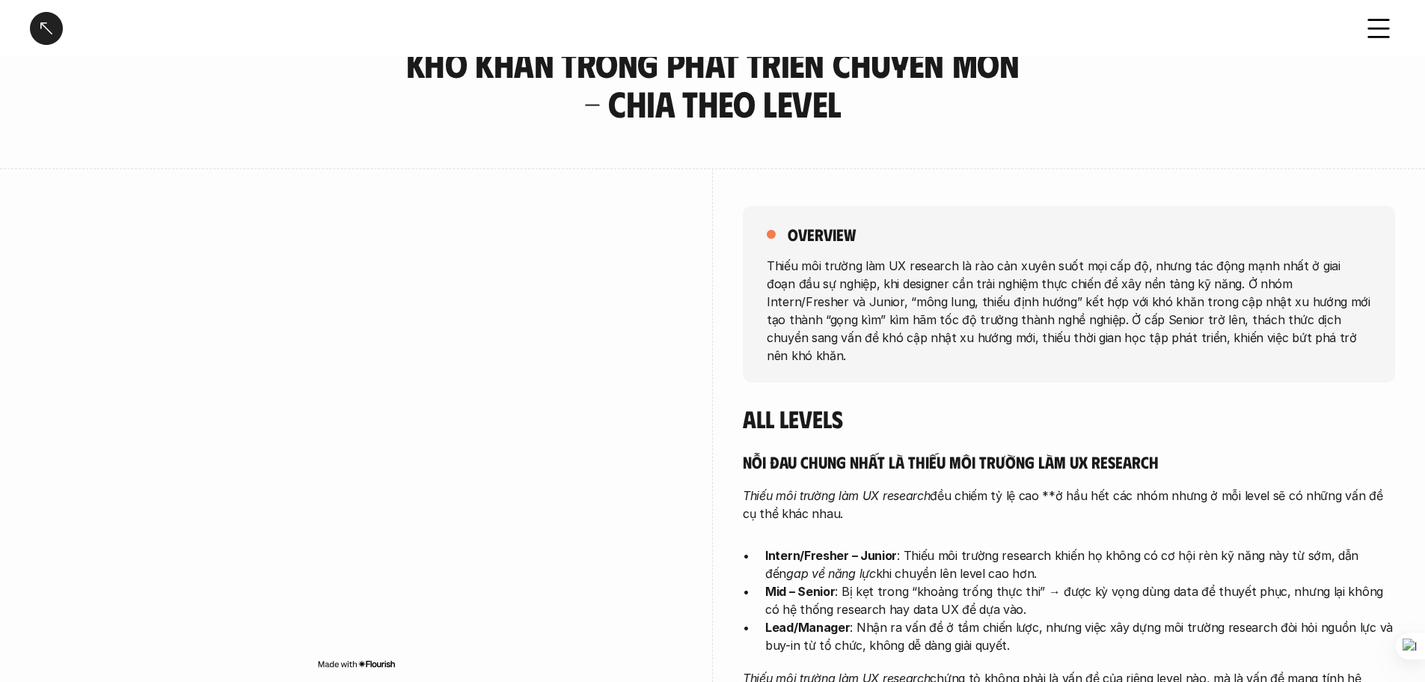
click at [46, 31] on div at bounding box center [46, 28] width 33 height 33
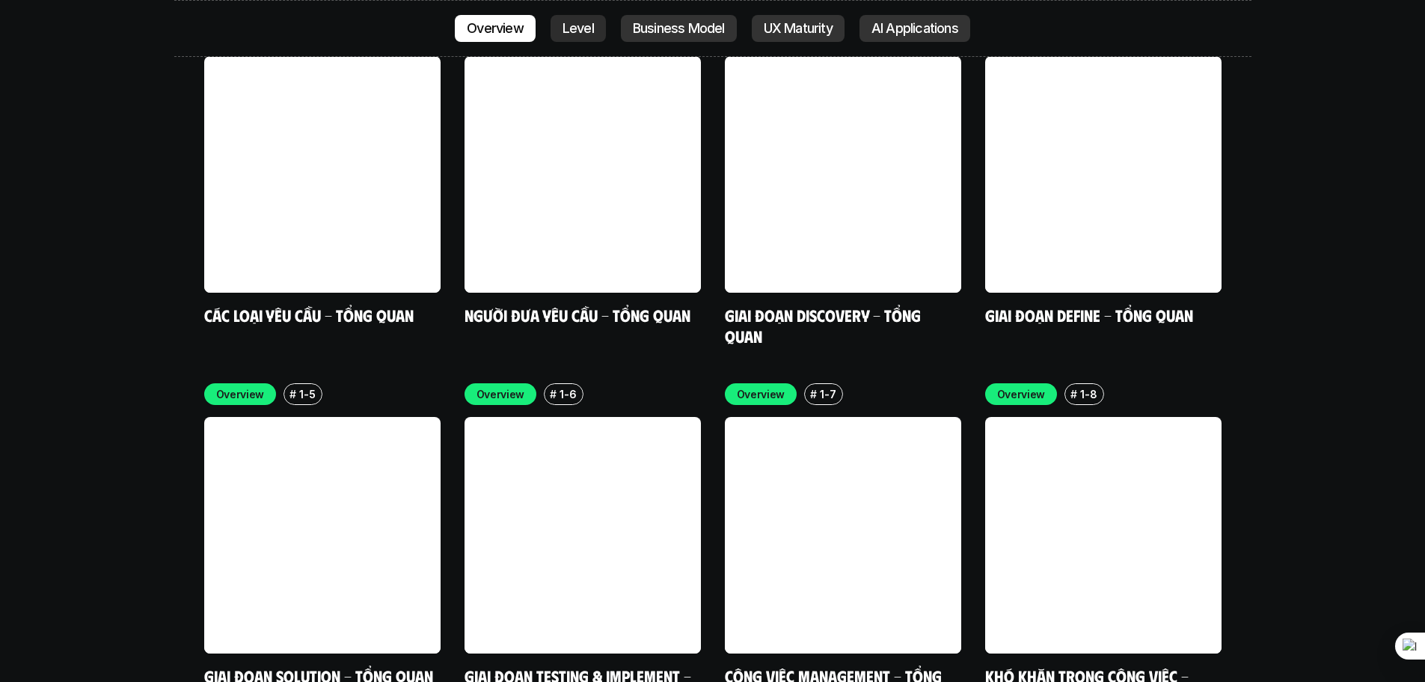
scroll to position [4209, 0]
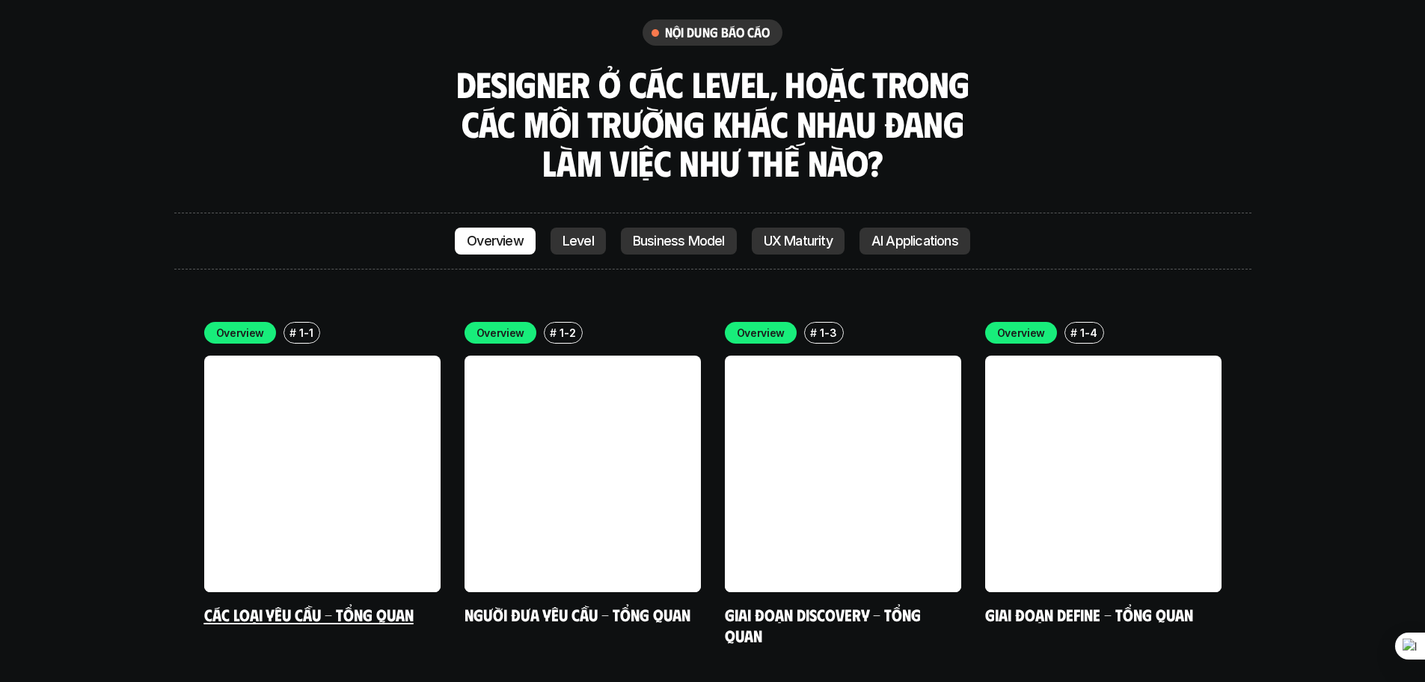
click at [289, 411] on link at bounding box center [322, 473] width 236 height 236
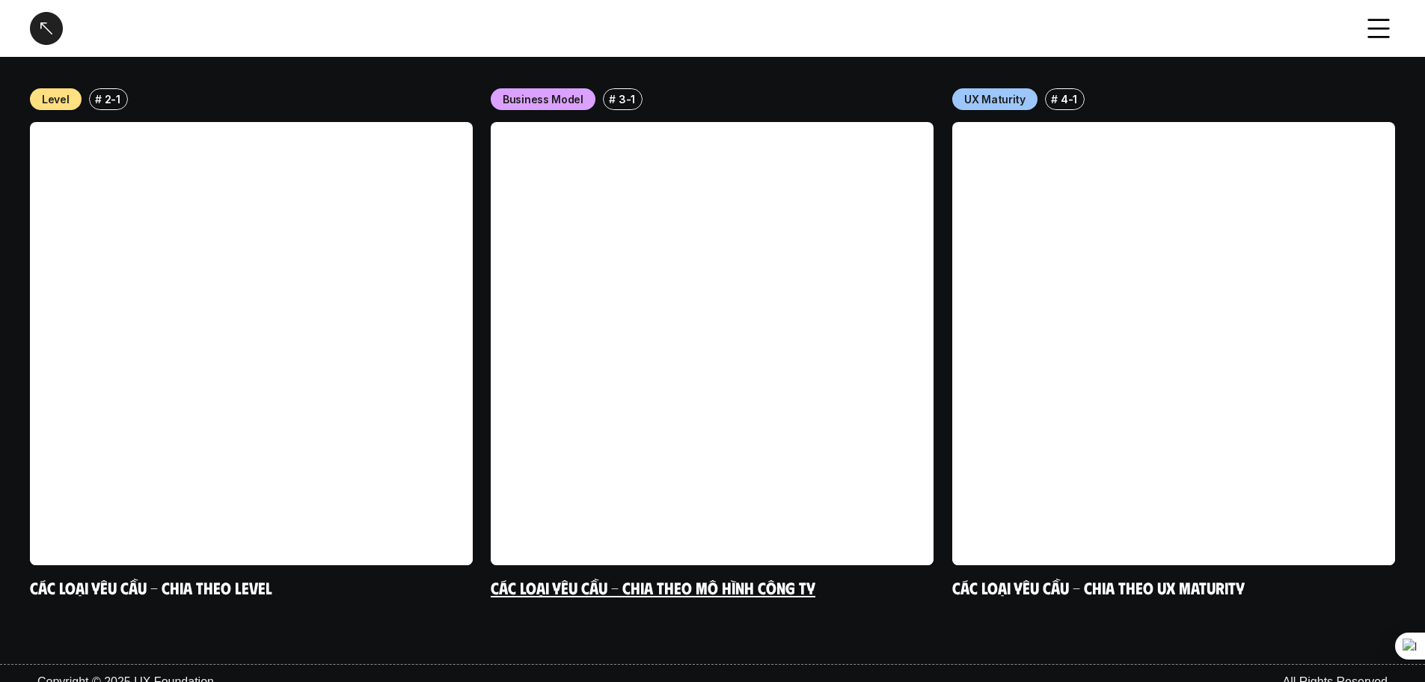
scroll to position [1202, 0]
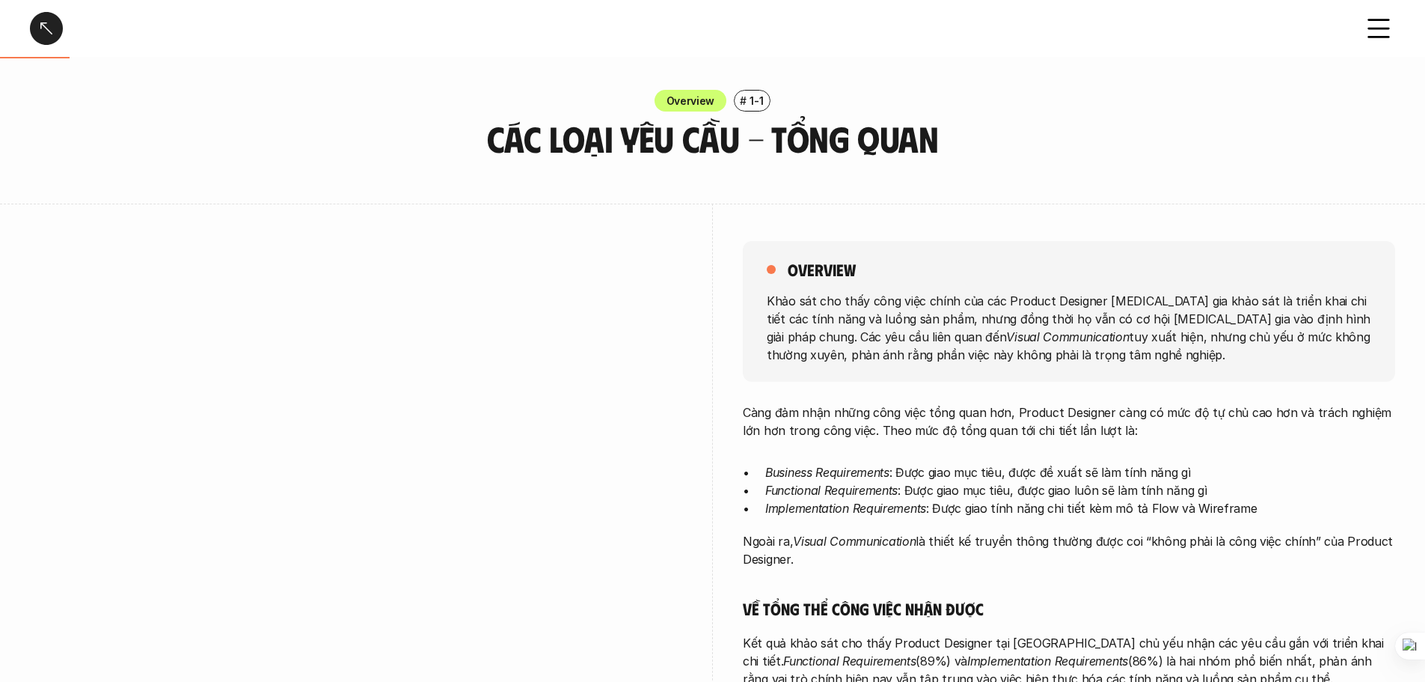
click at [677, 237] on div at bounding box center [356, 478] width 652 height 548
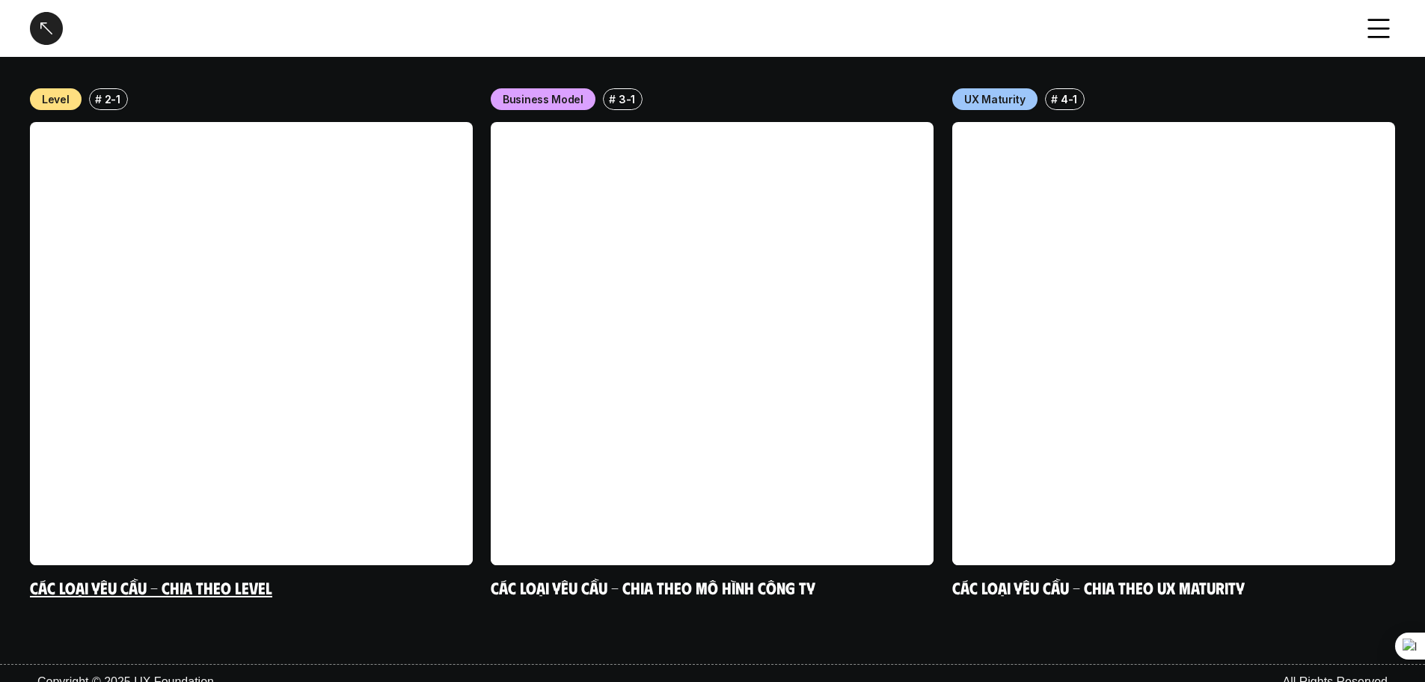
scroll to position [1202, 0]
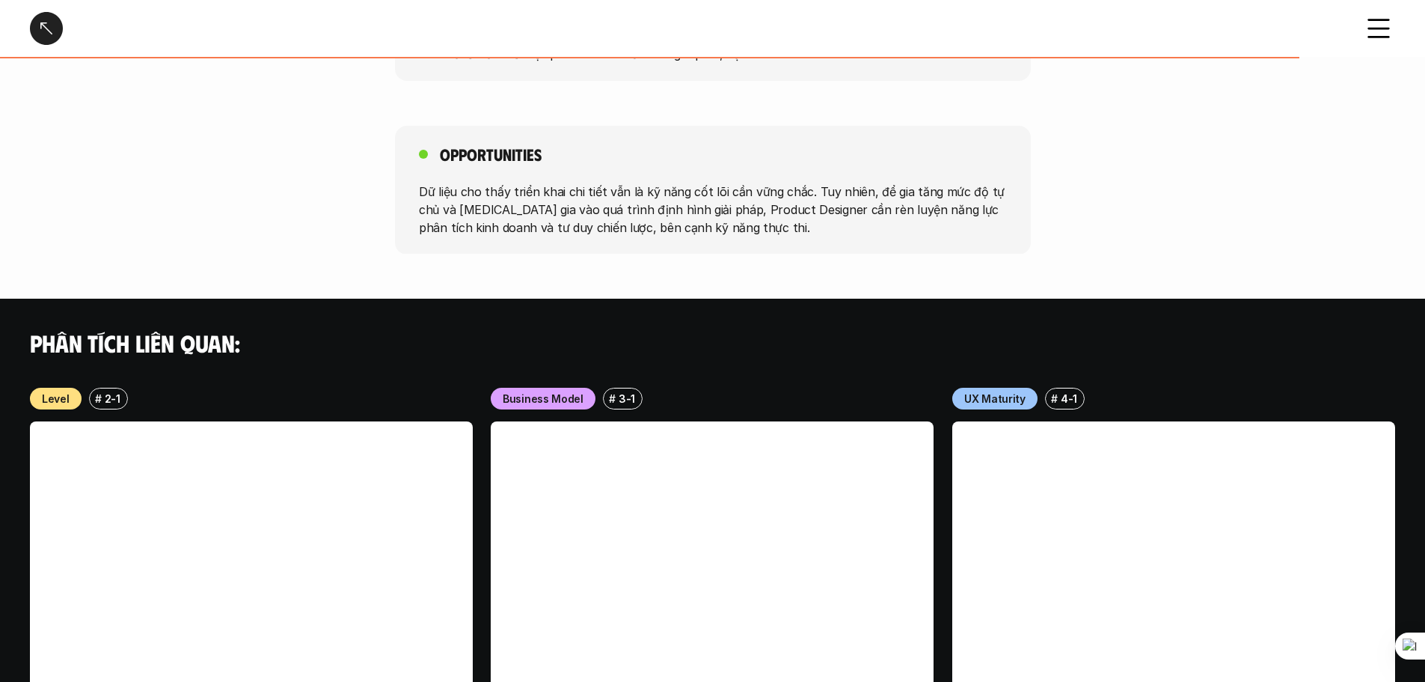
click at [43, 22] on div at bounding box center [46, 28] width 33 height 33
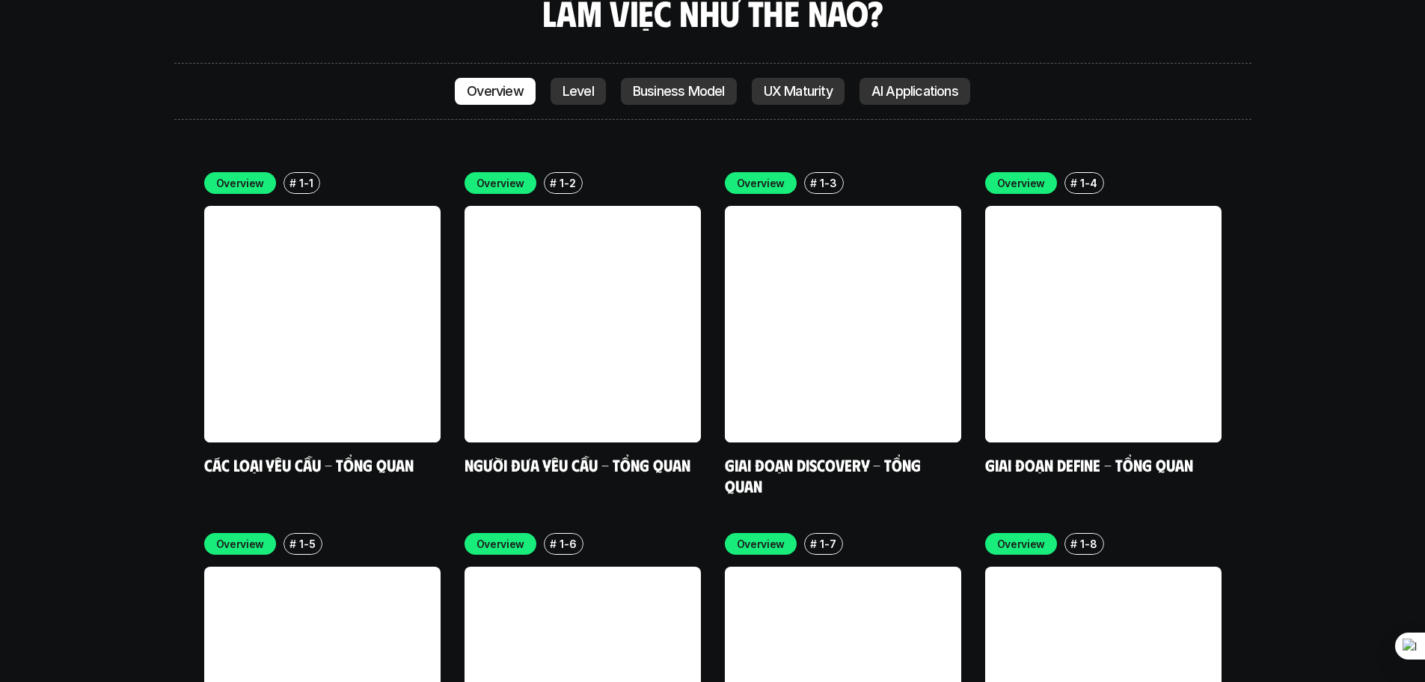
click at [578, 78] on link "Level" at bounding box center [578, 91] width 55 height 27
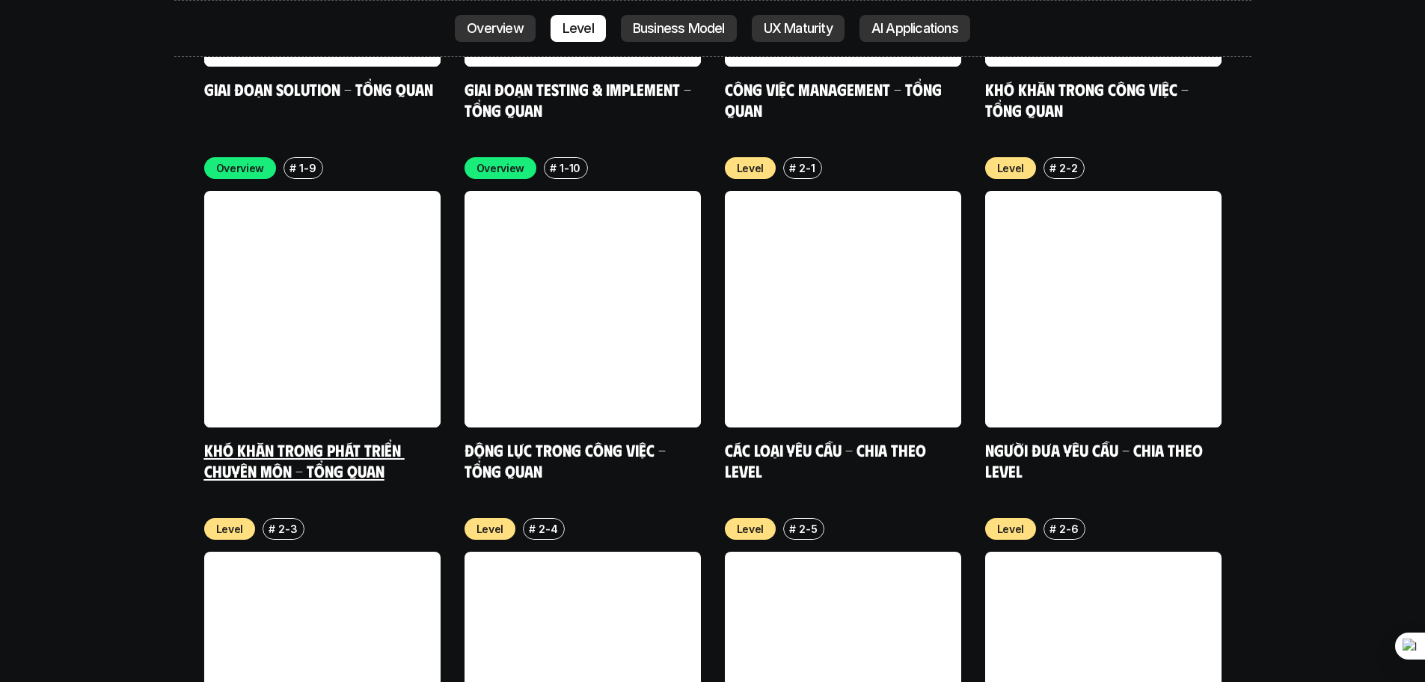
click at [272, 439] on link "Khó khăn trong phát triển chuyên môn - Tổng quan" at bounding box center [304, 459] width 201 height 41
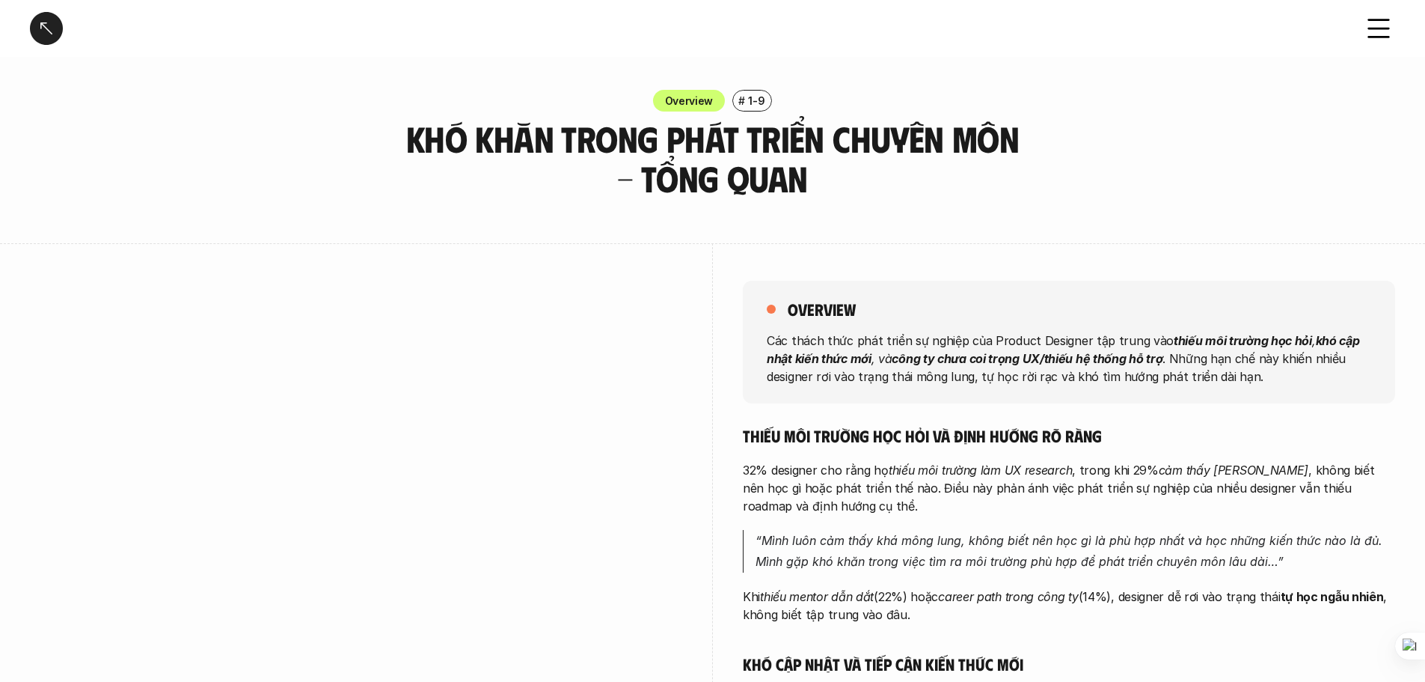
scroll to position [150, 0]
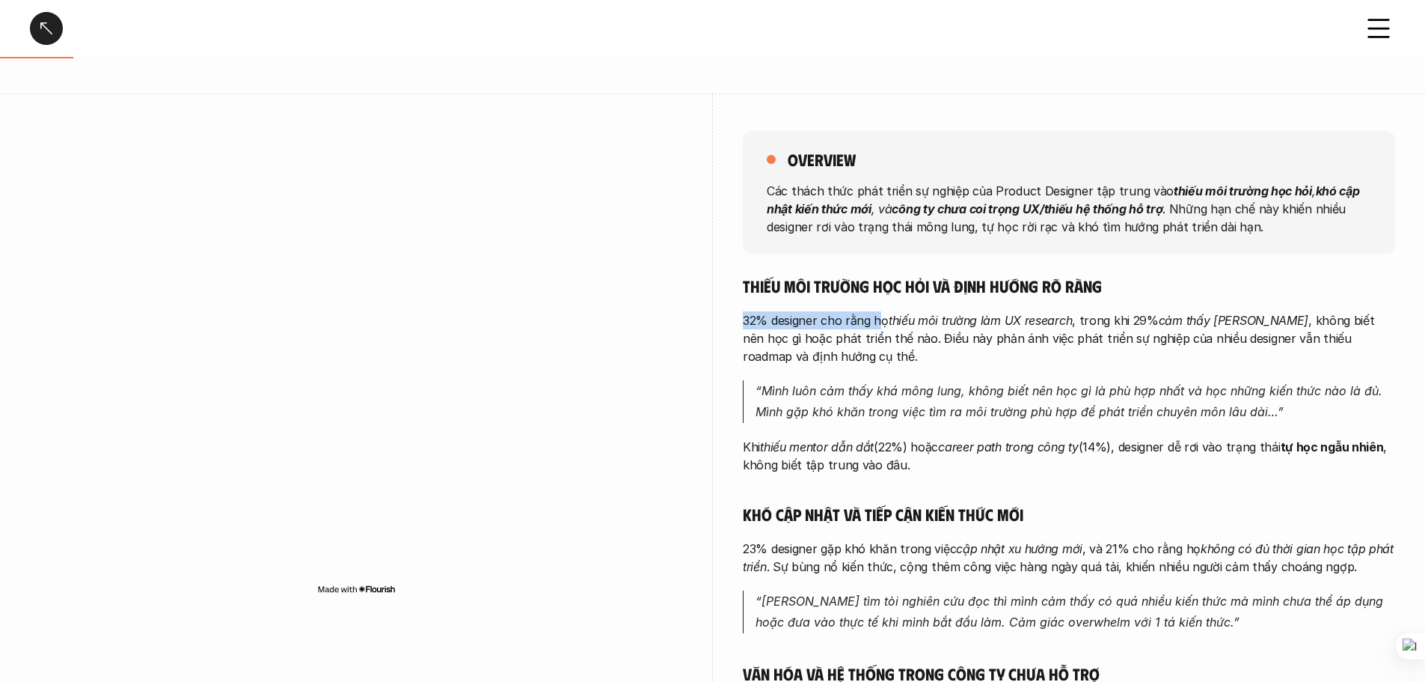
drag, startPoint x: 741, startPoint y: 322, endPoint x: 934, endPoint y: 315, distance: 193.1
click at [881, 325] on div "overview Các thách thức phát triển sự nghiệp của Product Designer tập trung vào…" at bounding box center [712, 491] width 1365 height 795
click at [939, 315] on em "thiếu môi trường làm UX research" at bounding box center [980, 320] width 183 height 15
click at [1076, 320] on p "32% designer cho rằng họ thiếu môi trường làm UX research , trong khi 29% cảm t…" at bounding box center [1069, 338] width 652 height 54
drag, startPoint x: 747, startPoint y: 321, endPoint x: 737, endPoint y: 322, distance: 10.5
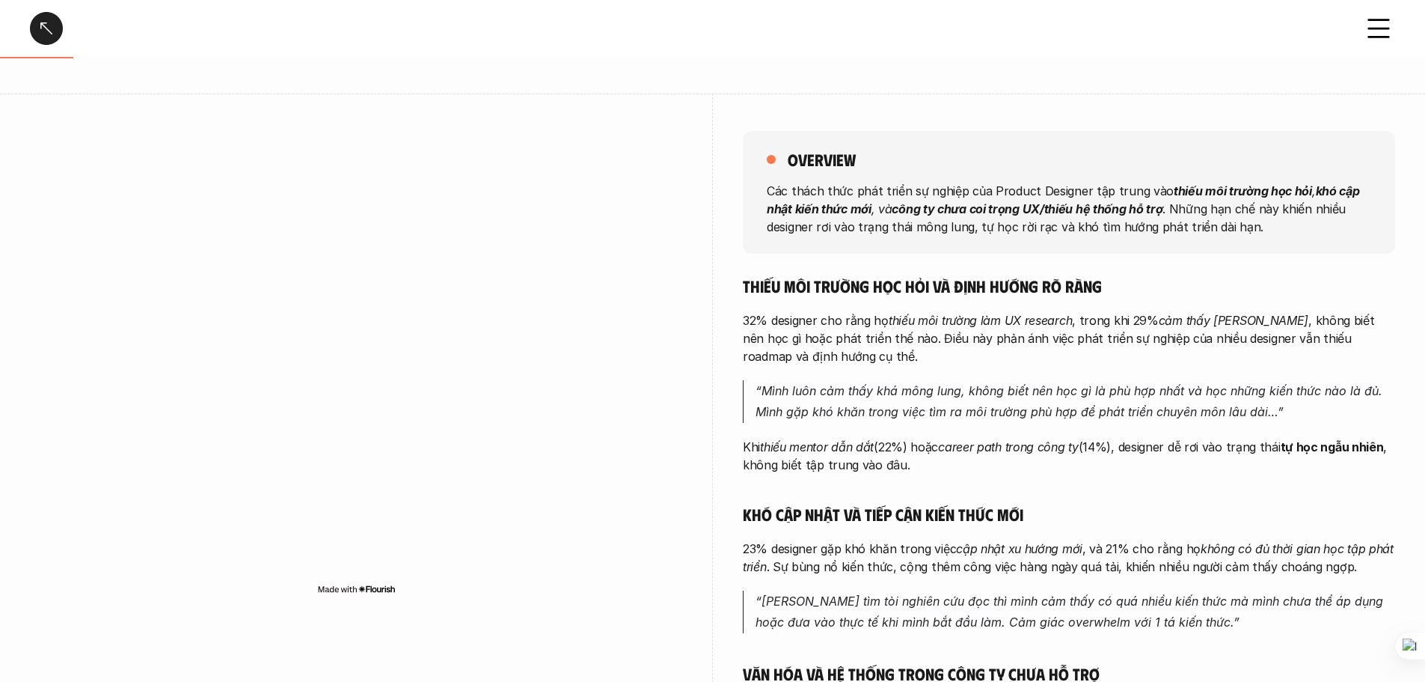
click at [751, 321] on p "32% designer cho rằng họ thiếu môi trường làm UX research , trong khi 29% cảm t…" at bounding box center [1069, 338] width 652 height 54
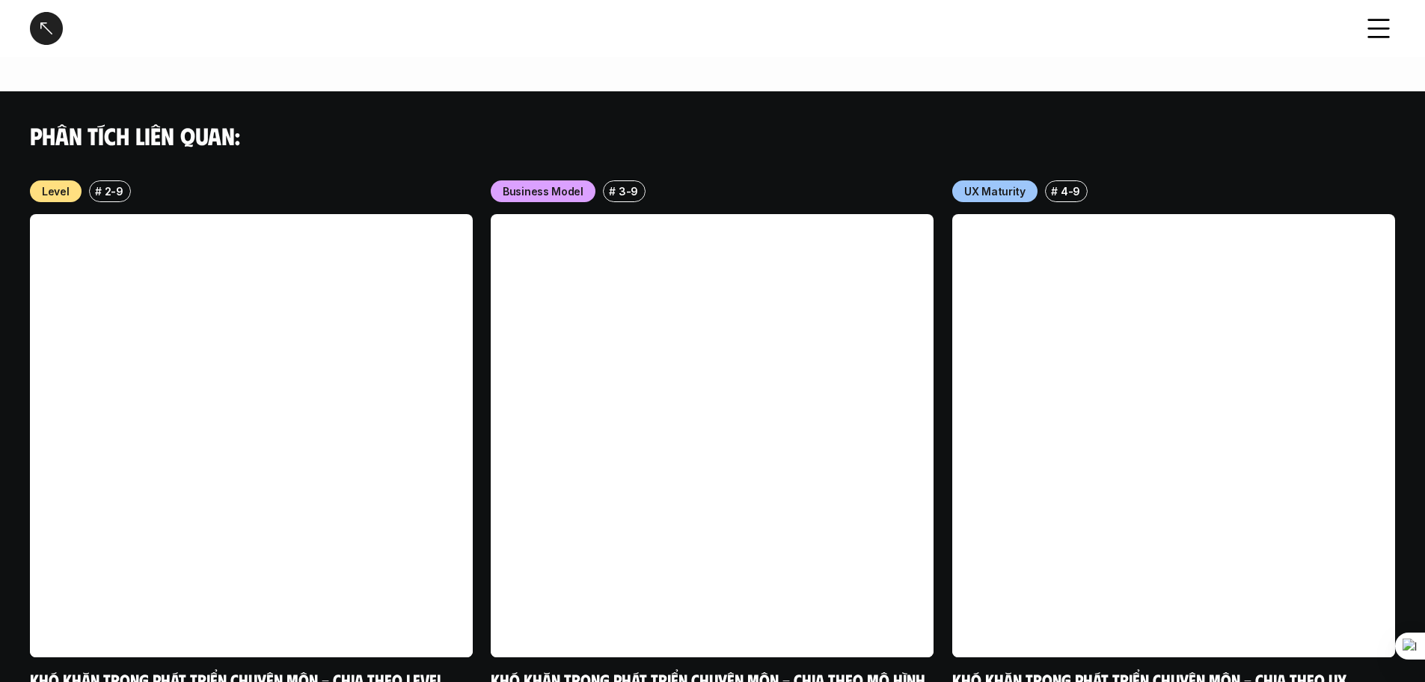
scroll to position [1534, 0]
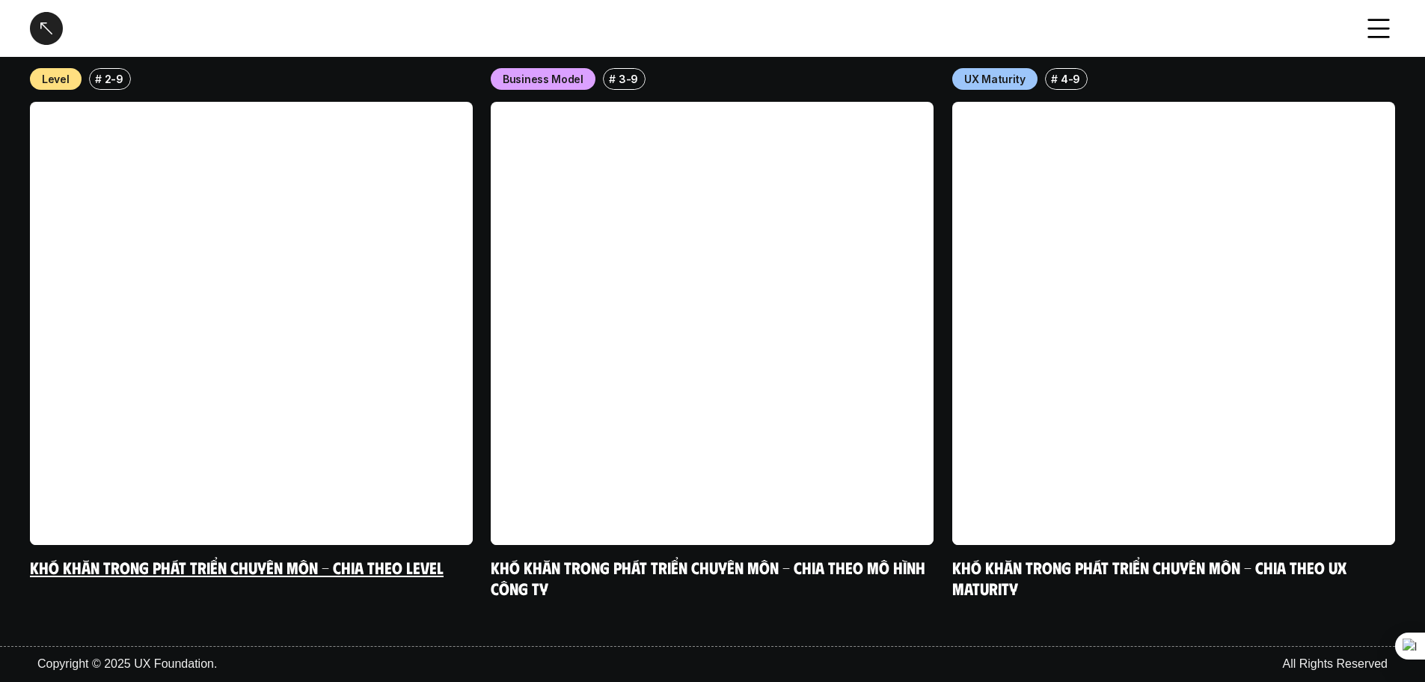
click at [263, 335] on link at bounding box center [251, 323] width 443 height 443
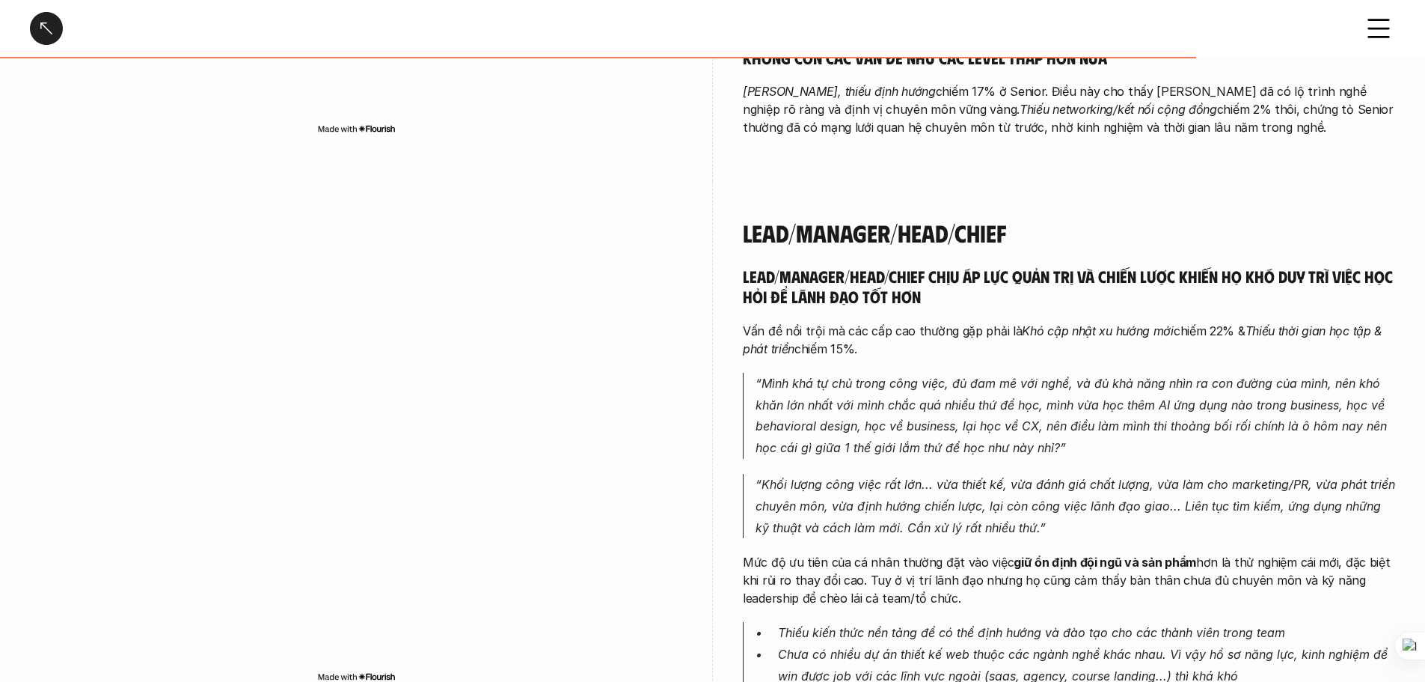
scroll to position [3741, 0]
